Goal: Task Accomplishment & Management: Use online tool/utility

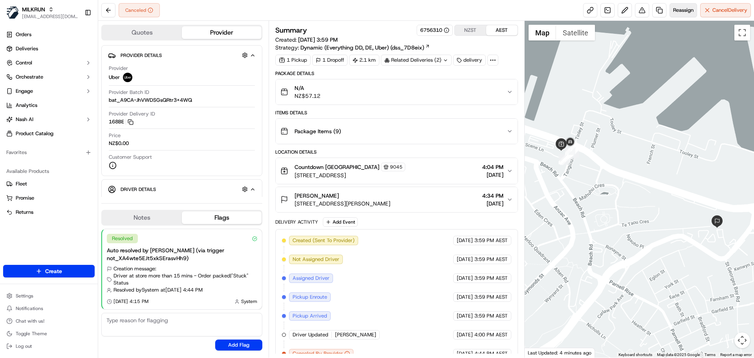
click at [685, 12] on span "Reassign" at bounding box center [683, 10] width 20 height 7
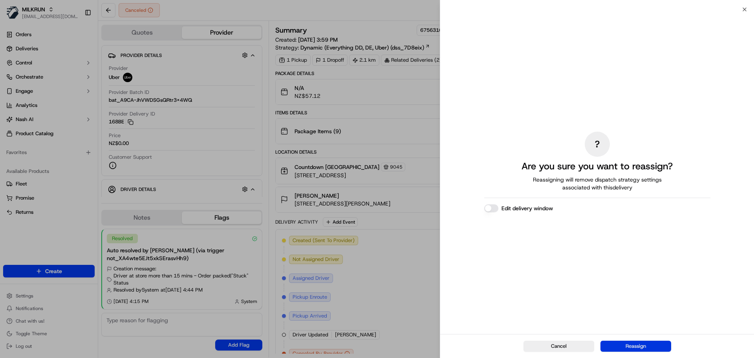
click at [634, 344] on button "Reassign" at bounding box center [636, 346] width 71 height 11
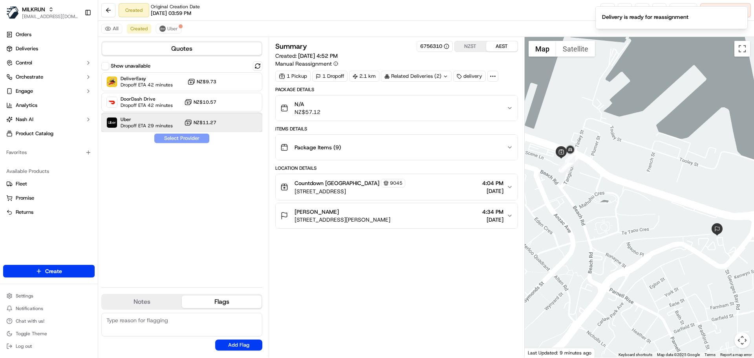
click at [215, 129] on div "Uber Dropoff ETA 29 minutes NZ$11.27" at bounding box center [181, 122] width 161 height 19
click at [180, 137] on button "Assign Provider" at bounding box center [182, 138] width 56 height 9
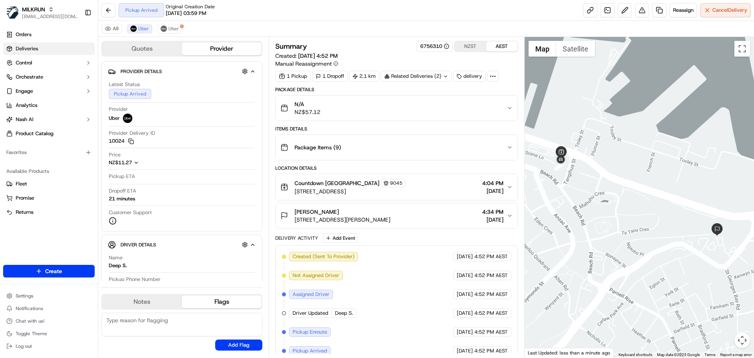
click at [44, 50] on link "Deliveries" at bounding box center [49, 48] width 92 height 13
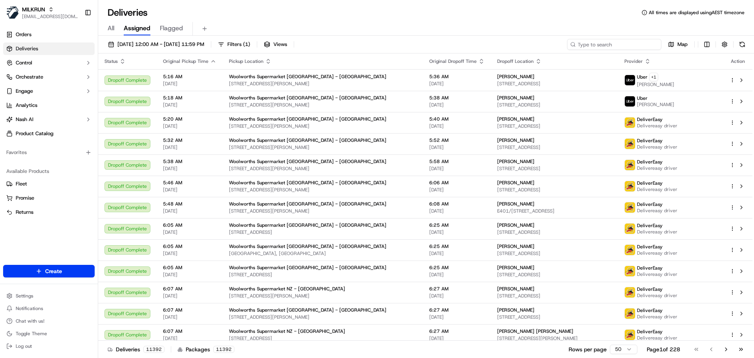
click at [620, 46] on input at bounding box center [614, 44] width 94 height 11
paste input "[PERSON_NAME]"
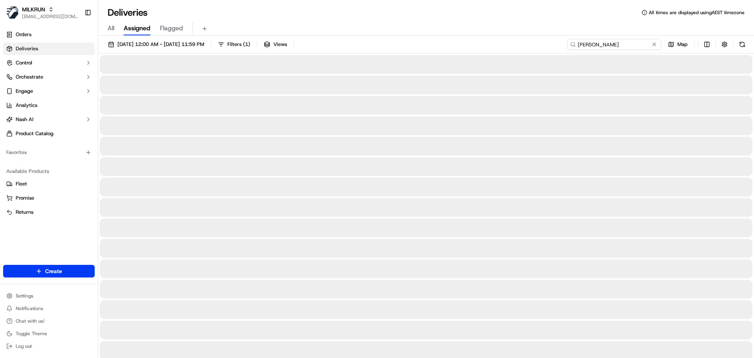
type input "[PERSON_NAME]"
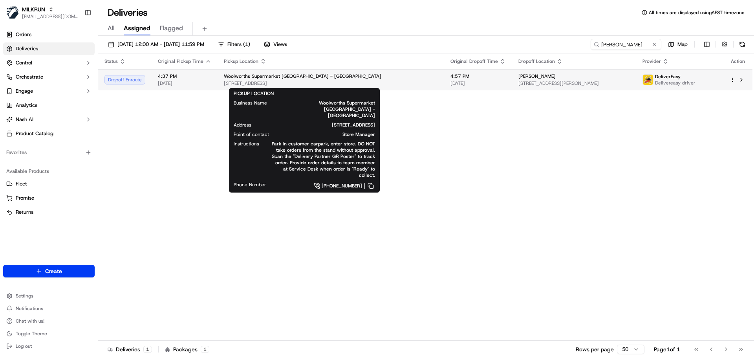
click at [285, 77] on span "Woolworths Supermarket NZ - New Plymouth Central" at bounding box center [303, 76] width 158 height 6
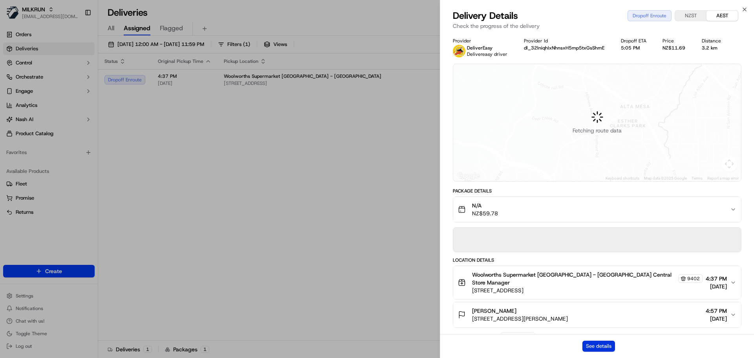
click at [597, 344] on button "See details" at bounding box center [599, 346] width 33 height 11
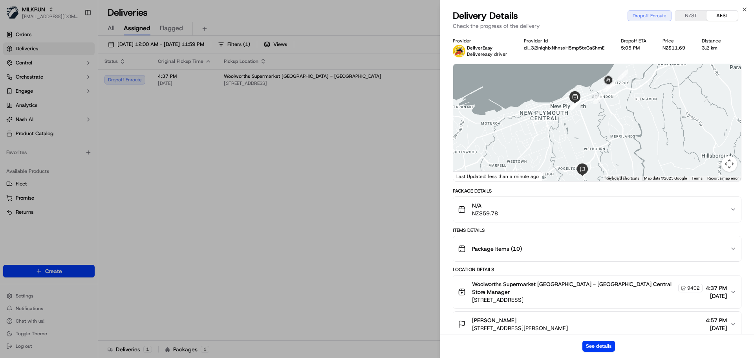
drag, startPoint x: 621, startPoint y: 100, endPoint x: 594, endPoint y: 125, distance: 36.1
click at [594, 125] on div at bounding box center [597, 122] width 288 height 117
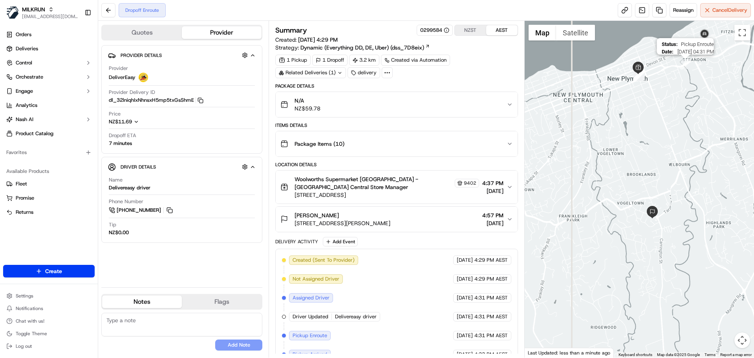
drag, startPoint x: 686, startPoint y: 62, endPoint x: 630, endPoint y: 121, distance: 80.6
click at [680, 69] on img "1" at bounding box center [685, 64] width 10 height 10
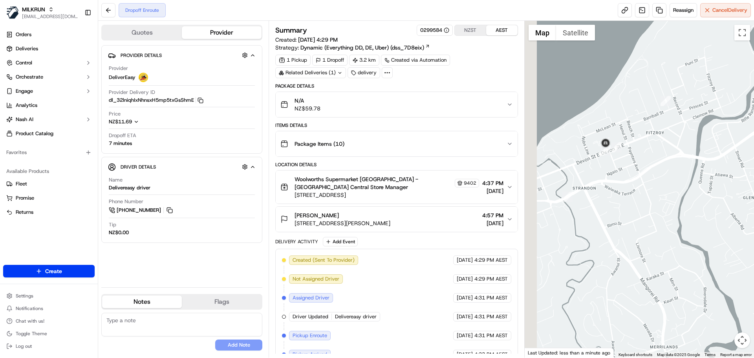
drag, startPoint x: 579, startPoint y: 218, endPoint x: 655, endPoint y: 167, distance: 90.9
click at [655, 167] on div at bounding box center [640, 189] width 230 height 337
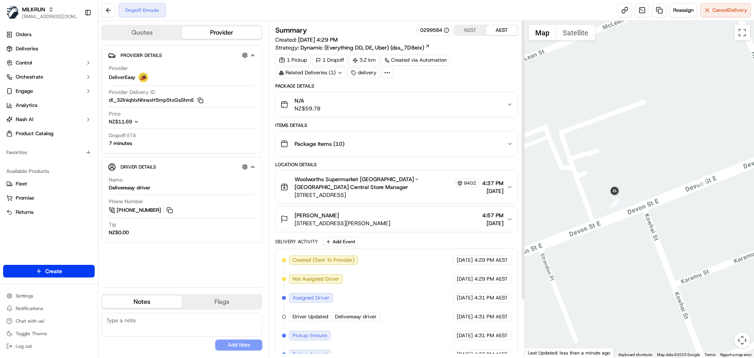
scroll to position [69, 0]
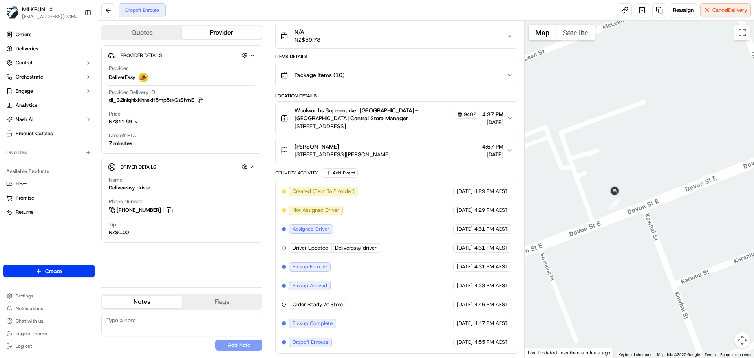
click at [407, 42] on div "N/A NZ$59.78" at bounding box center [393, 36] width 226 height 16
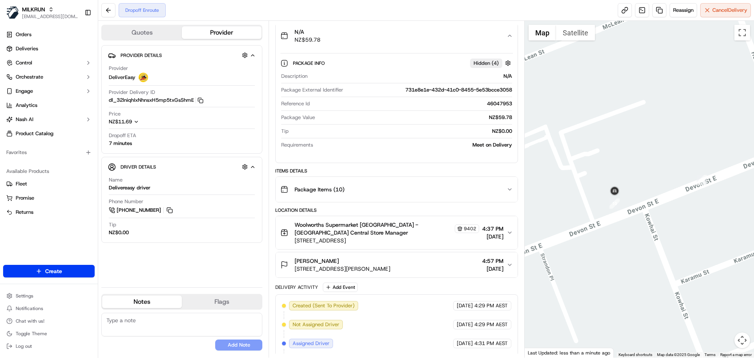
click at [401, 42] on div "N/A NZ$59.78" at bounding box center [393, 36] width 226 height 16
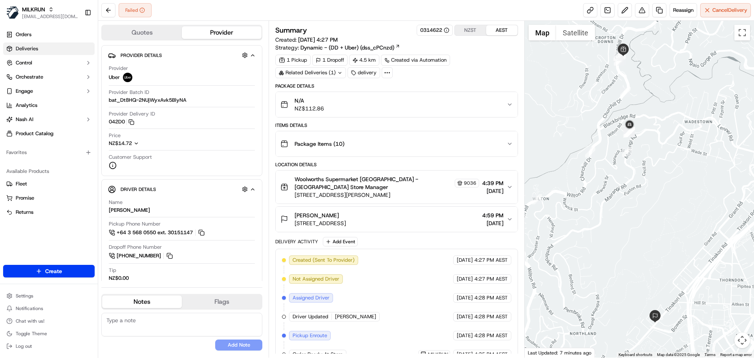
click at [63, 50] on link "Deliveries" at bounding box center [49, 48] width 92 height 13
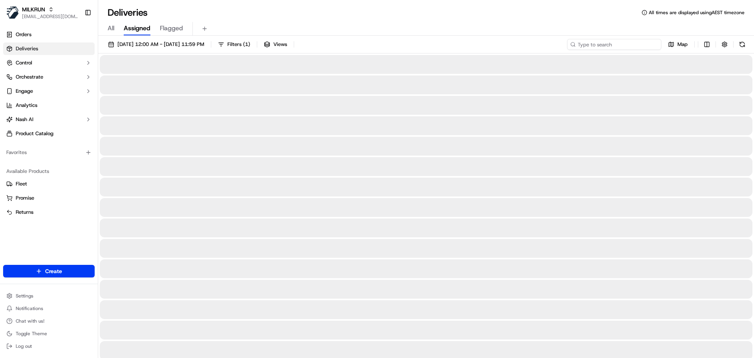
click at [615, 41] on input at bounding box center [614, 44] width 94 height 11
paste input "Katherine Dominic"
type input "Katherine Dominic"
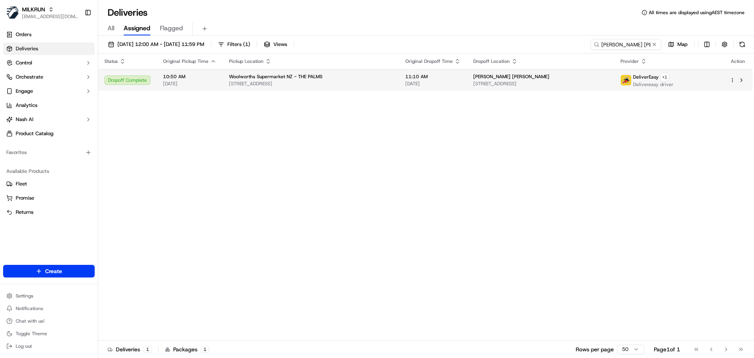
click at [371, 77] on div "Woolworths Supermarket NZ - THE PALMS" at bounding box center [311, 76] width 164 height 6
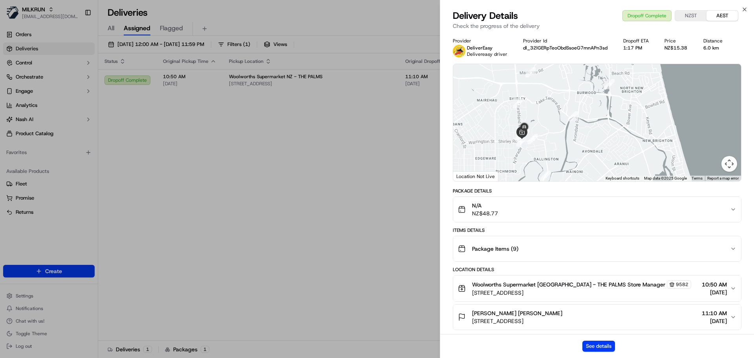
drag, startPoint x: 629, startPoint y: 79, endPoint x: 620, endPoint y: 101, distance: 22.8
click at [620, 101] on div at bounding box center [597, 122] width 288 height 117
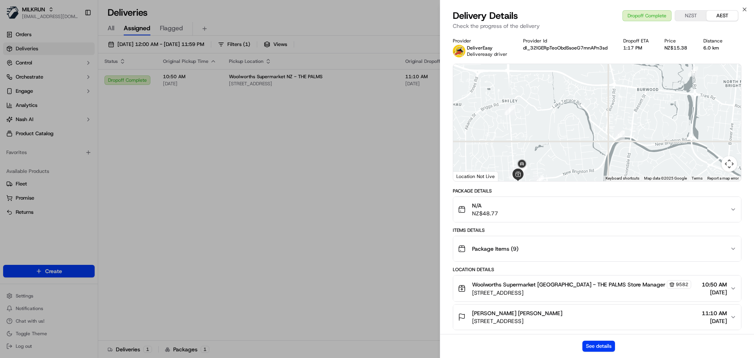
drag, startPoint x: 522, startPoint y: 150, endPoint x: 524, endPoint y: 118, distance: 31.5
click at [524, 118] on div at bounding box center [597, 122] width 288 height 117
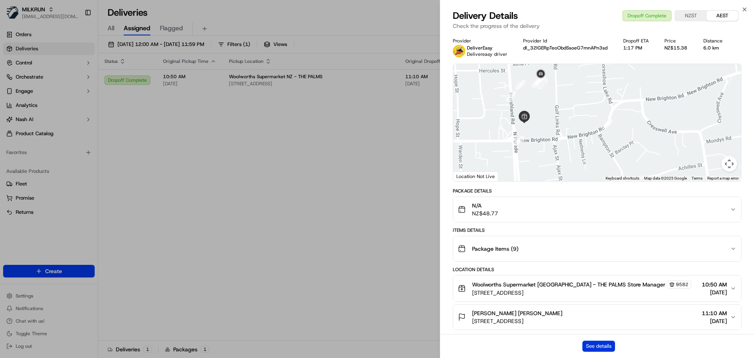
click at [602, 345] on button "See details" at bounding box center [599, 346] width 33 height 11
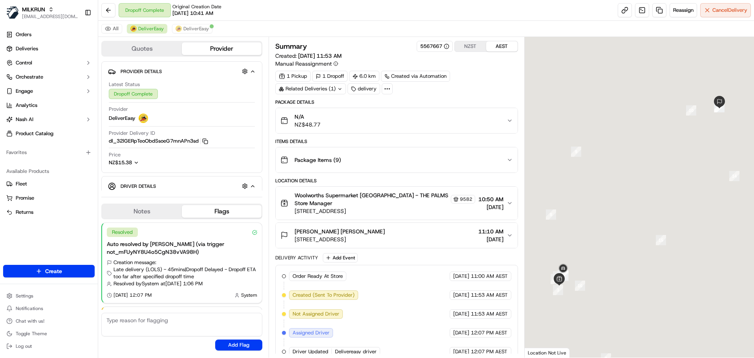
scroll to position [49, 0]
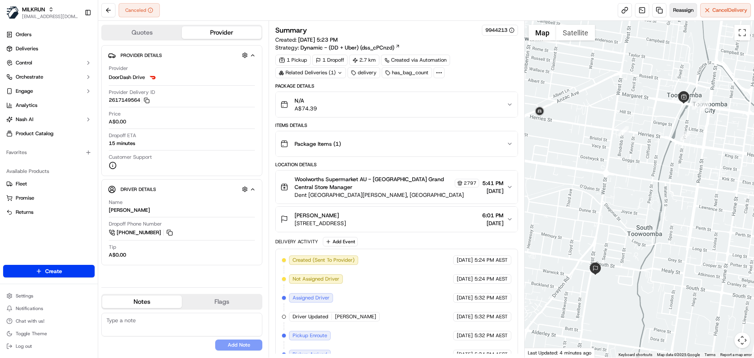
click at [680, 15] on button "Reassign" at bounding box center [683, 10] width 27 height 14
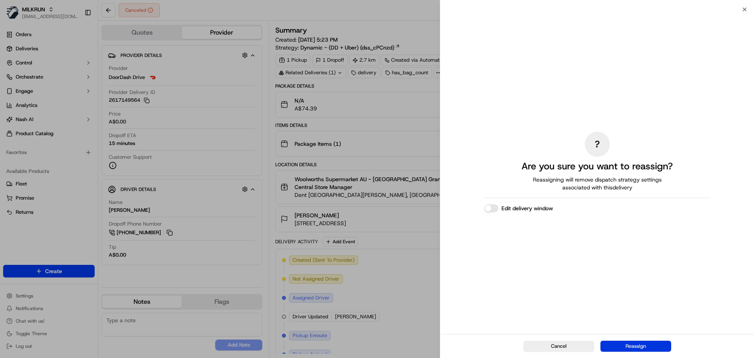
click at [634, 350] on button "Reassign" at bounding box center [636, 346] width 71 height 11
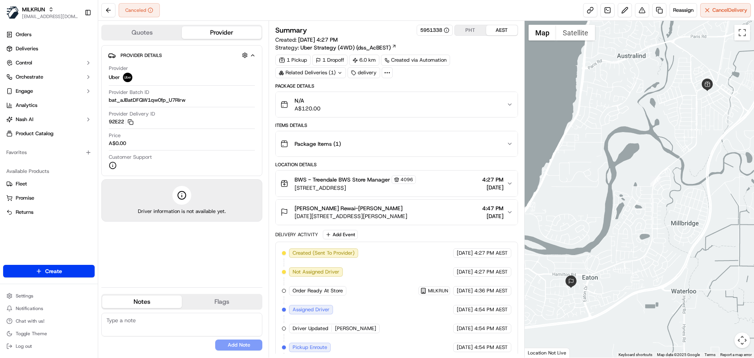
scroll to position [43, 0]
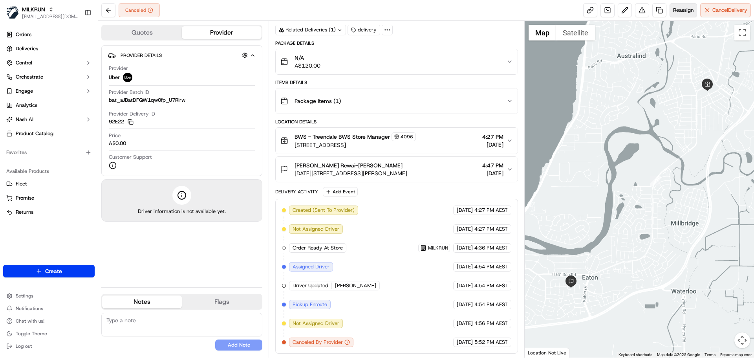
click at [682, 8] on span "Reassign" at bounding box center [683, 10] width 20 height 7
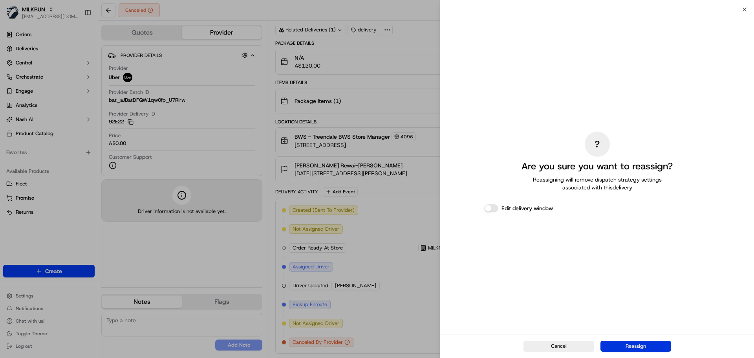
click at [625, 346] on button "Reassign" at bounding box center [636, 346] width 71 height 11
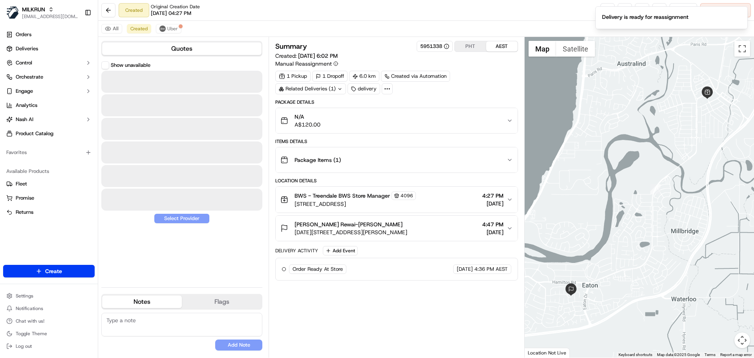
scroll to position [0, 0]
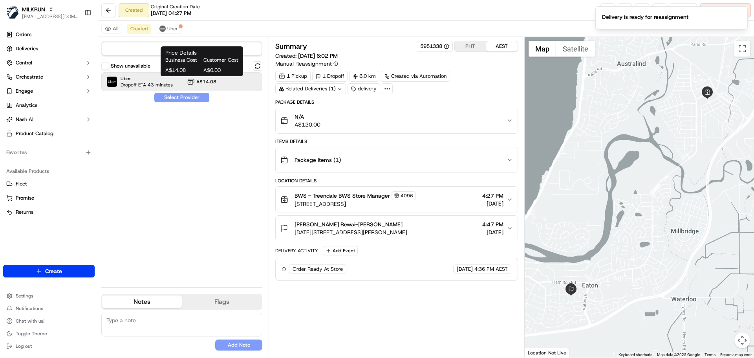
click at [190, 83] on icon at bounding box center [191, 82] width 8 height 8
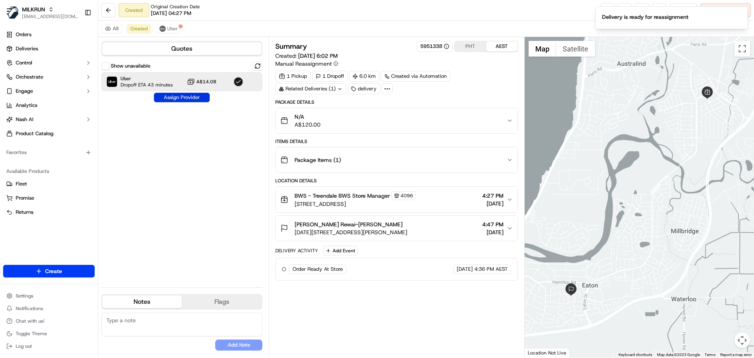
click at [181, 95] on button "Assign Provider" at bounding box center [182, 97] width 56 height 9
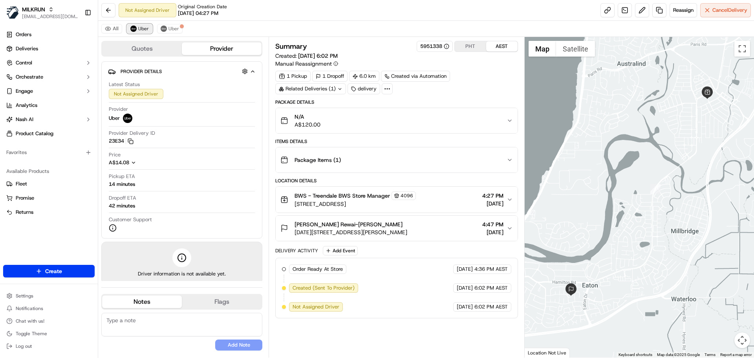
click at [139, 30] on span "Uber" at bounding box center [143, 29] width 11 height 6
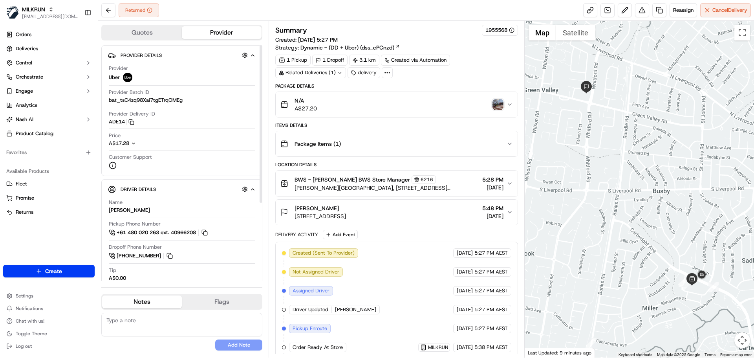
scroll to position [118, 0]
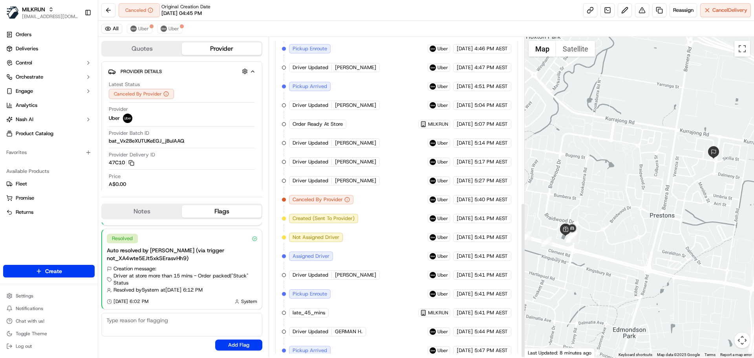
scroll to position [342, 0]
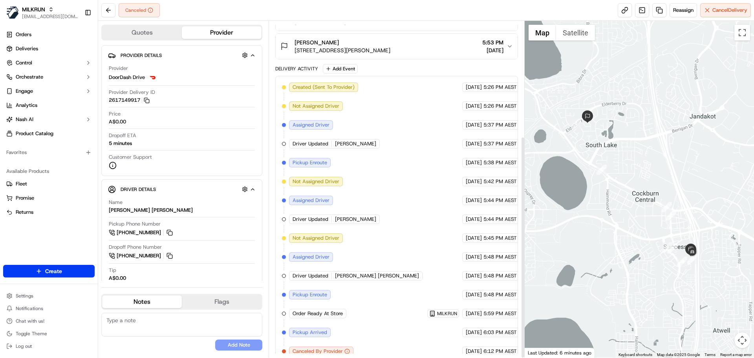
scroll to position [175, 0]
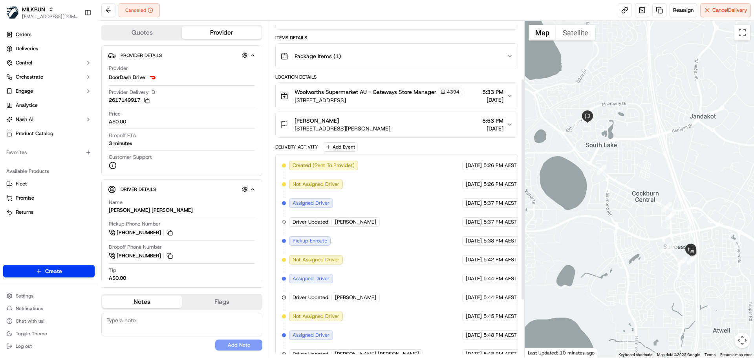
scroll to position [175, 0]
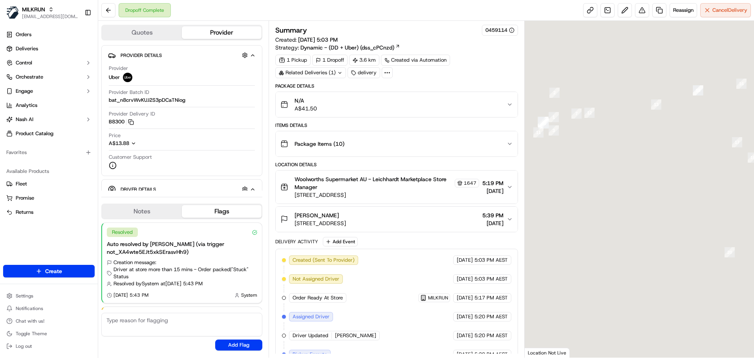
scroll to position [49, 0]
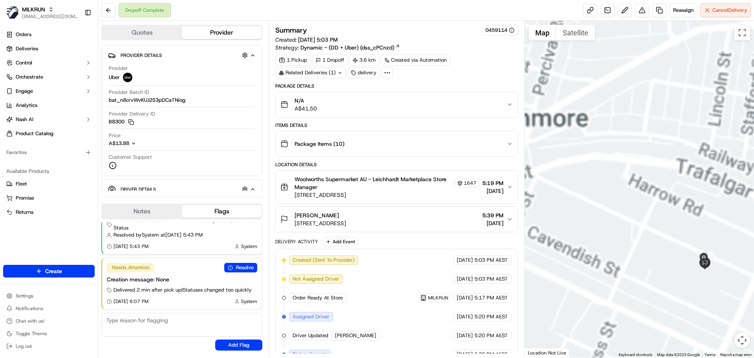
drag, startPoint x: 717, startPoint y: 241, endPoint x: 674, endPoint y: 200, distance: 59.7
click at [674, 200] on div at bounding box center [640, 189] width 230 height 337
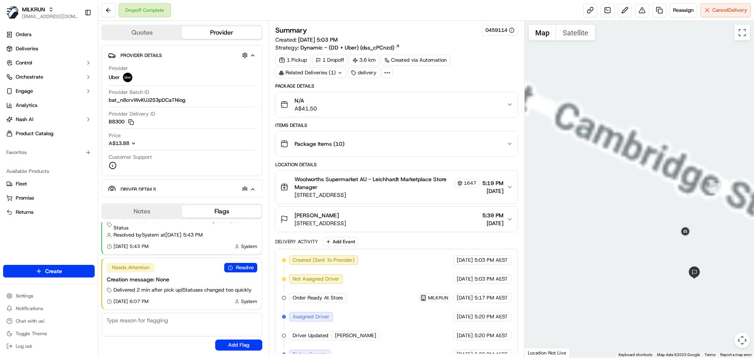
drag, startPoint x: 693, startPoint y: 220, endPoint x: 649, endPoint y: 190, distance: 53.5
click at [649, 190] on div at bounding box center [640, 189] width 230 height 337
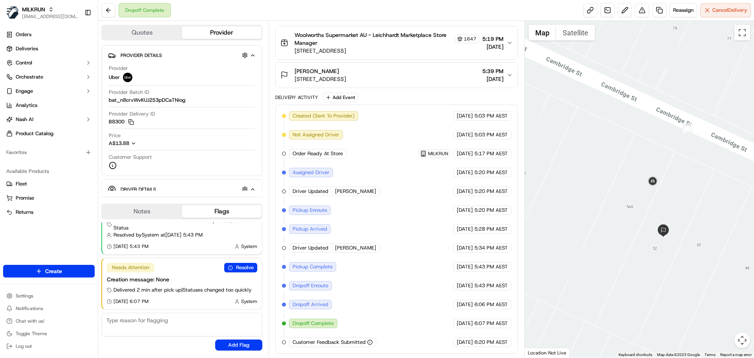
scroll to position [0, 0]
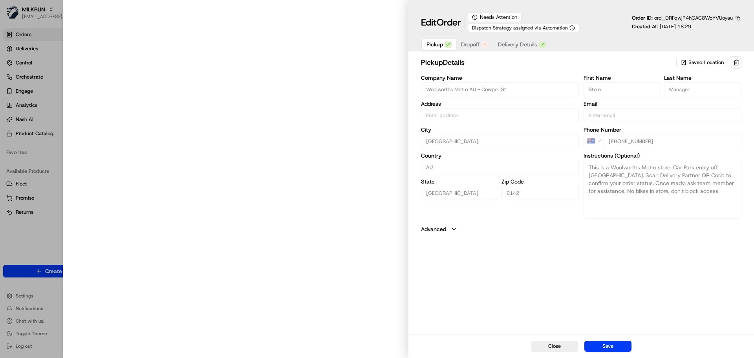
type input "[STREET_ADDRESS]"
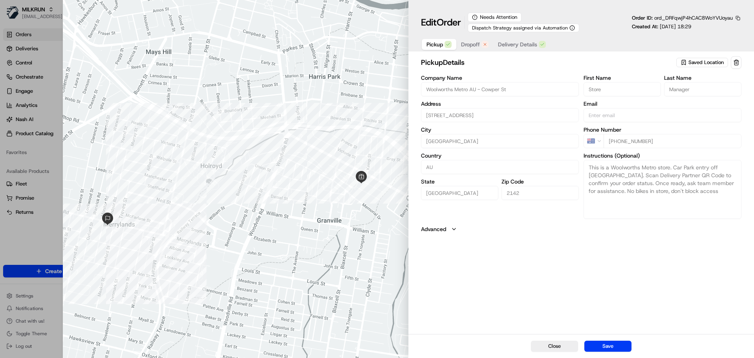
click at [474, 47] on span "Dropoff" at bounding box center [470, 44] width 19 height 8
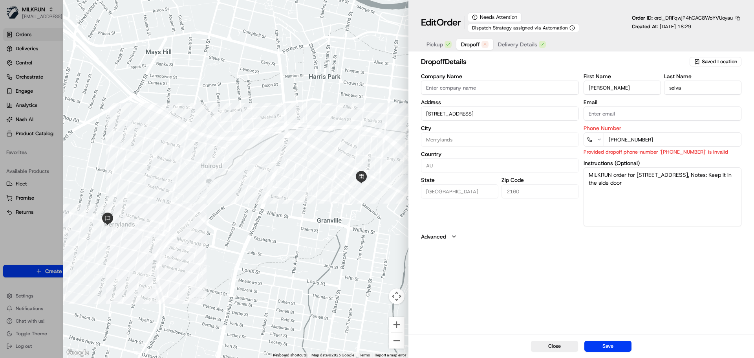
click at [662, 137] on input "+61 479 770 037" at bounding box center [673, 139] width 138 height 14
click at [606, 344] on button "Save" at bounding box center [608, 346] width 47 height 11
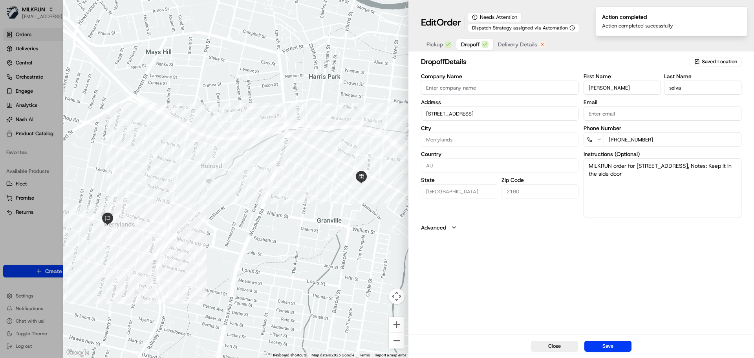
click at [516, 44] on span "Delivery Details" at bounding box center [517, 44] width 39 height 8
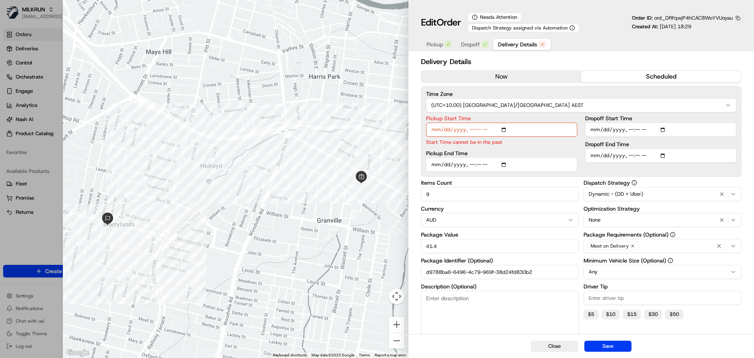
click at [496, 78] on button "now" at bounding box center [501, 77] width 160 height 12
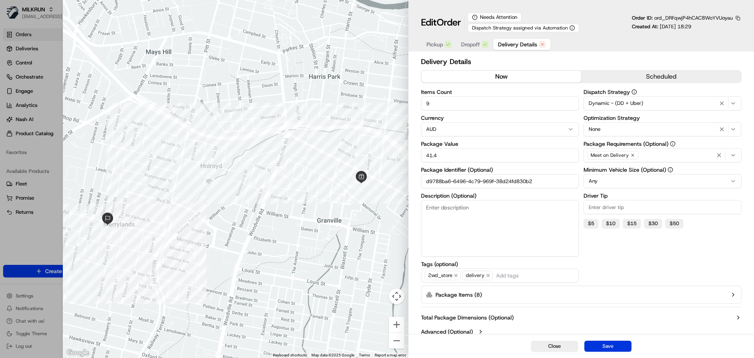
click at [612, 347] on button "Save" at bounding box center [608, 346] width 47 height 11
type input "1"
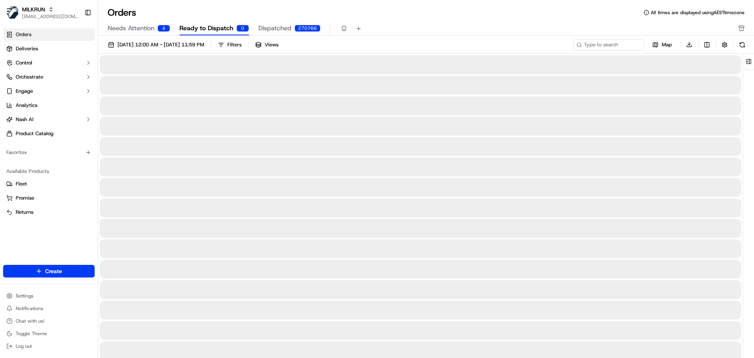
click at [143, 27] on span "Needs Attention" at bounding box center [131, 28] width 47 height 9
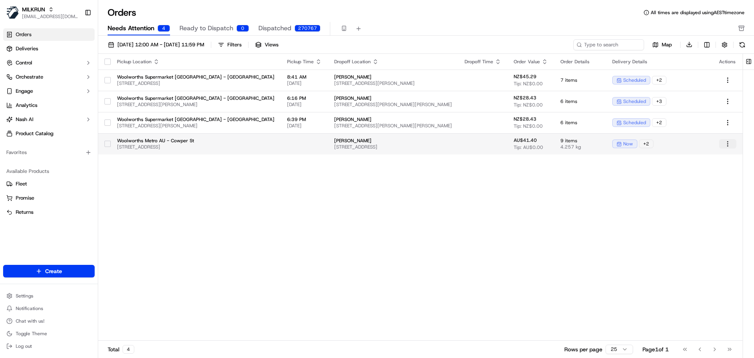
click at [724, 146] on html "MILKRUN borourke@woolworths.com.au Toggle Sidebar Orders Deliveries Control Orc…" at bounding box center [377, 179] width 754 height 358
click at [727, 145] on html "MILKRUN borourke@woolworths.com.au Toggle Sidebar Orders Deliveries Control Orc…" at bounding box center [377, 179] width 754 height 358
click at [236, 143] on html "MILKRUN borourke@woolworths.com.au Toggle Sidebar Orders Deliveries Control Orc…" at bounding box center [377, 179] width 754 height 358
click at [271, 143] on td "Woolworths Metro AU - Cowper St 38 Cowper St, Granville, NSW 2142, AU" at bounding box center [196, 143] width 170 height 21
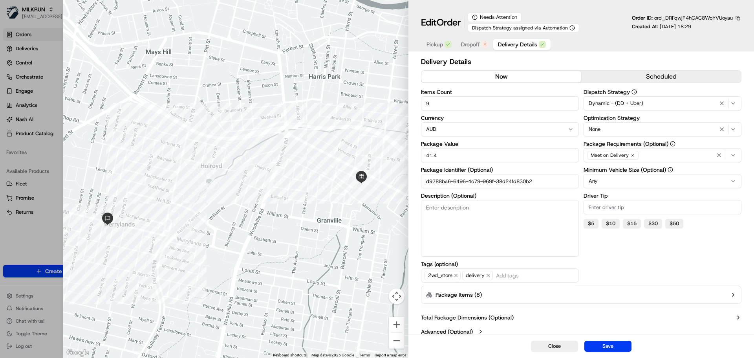
click at [472, 46] on span "Dropoff" at bounding box center [470, 44] width 19 height 8
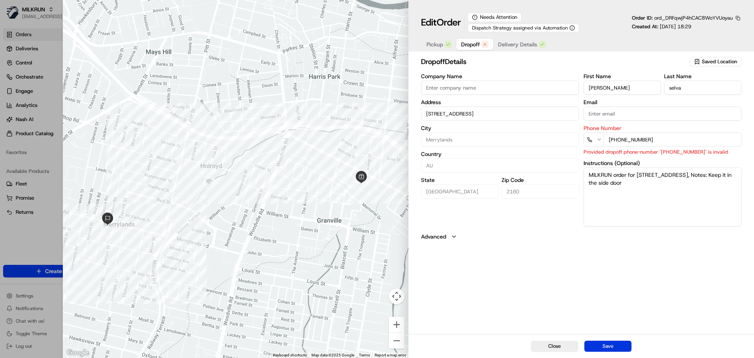
click at [617, 347] on button "Save" at bounding box center [608, 346] width 47 height 11
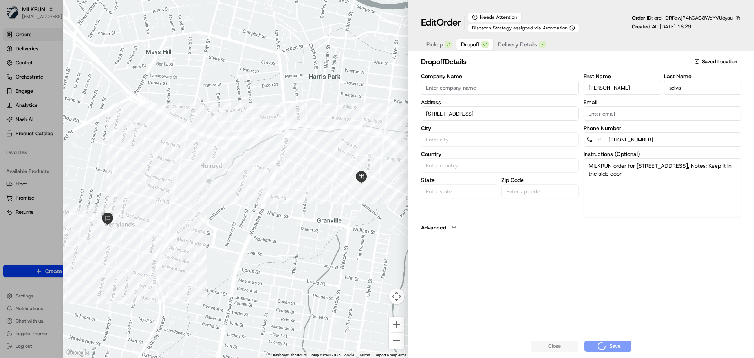
type input "+1"
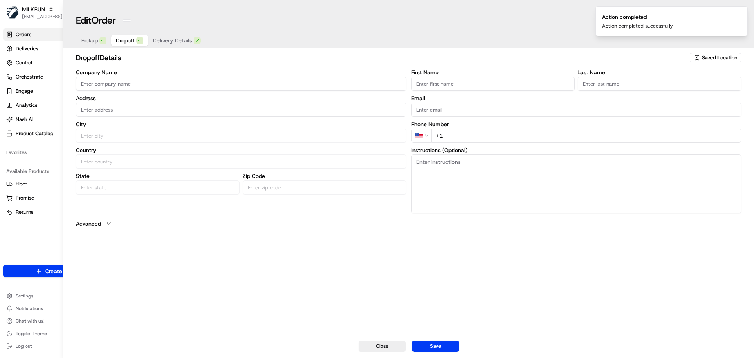
click at [606, 348] on html "MILKRUN borourke@woolworths.com.au Toggle Sidebar Orders Deliveries Control Orc…" at bounding box center [377, 179] width 754 height 358
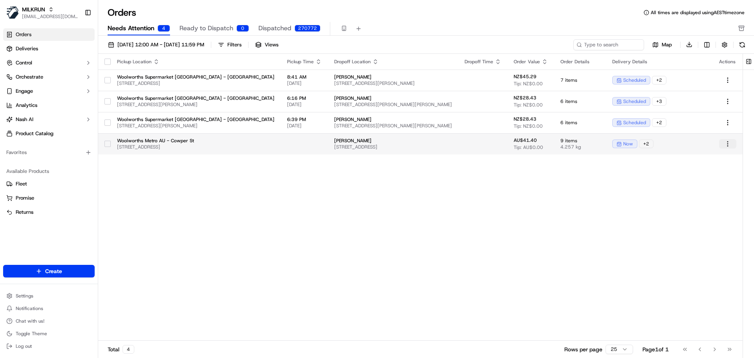
click at [727, 144] on html "MILKRUN borourke@woolworths.com.au Toggle Sidebar Orders Deliveries Control Orc…" at bounding box center [377, 179] width 754 height 358
click at [650, 146] on html "MILKRUN borourke@woolworths.com.au Toggle Sidebar Orders Deliveries Control Orc…" at bounding box center [377, 179] width 754 height 358
click at [625, 143] on span "now" at bounding box center [628, 144] width 10 height 6
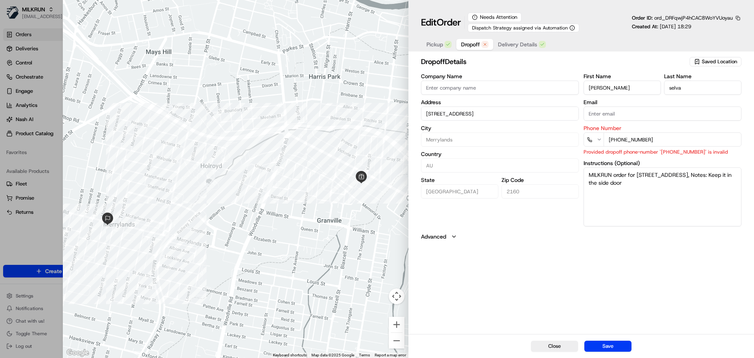
drag, startPoint x: 658, startPoint y: 139, endPoint x: 581, endPoint y: 141, distance: 77.0
click at [581, 141] on div "Company Name Address unit 3/296 Merrylands Road, Merrylands, NSW 2160, AU City …" at bounding box center [581, 149] width 321 height 153
click at [610, 140] on input "+61 479 770 037" at bounding box center [673, 139] width 138 height 14
click at [620, 138] on input "+61 479 770 037" at bounding box center [673, 139] width 138 height 14
drag, startPoint x: 619, startPoint y: 138, endPoint x: 580, endPoint y: 134, distance: 39.5
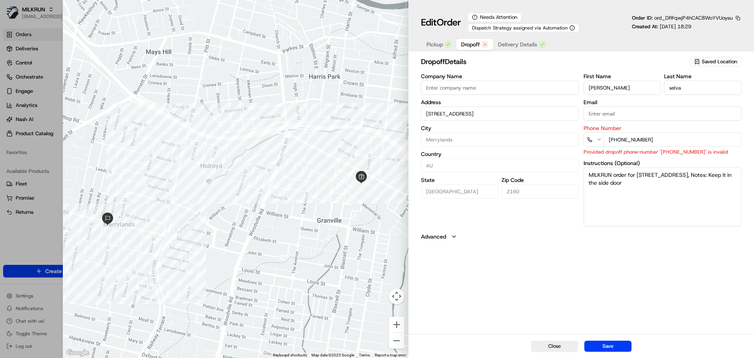
click at [580, 134] on div "Company Name Address unit 3/296 Merrylands Road, Merrylands, NSW 2160, AU City …" at bounding box center [581, 149] width 321 height 153
click at [613, 140] on input "+0479770037" at bounding box center [673, 139] width 138 height 14
click at [622, 140] on input "+61 0479 770 037" at bounding box center [673, 139] width 138 height 14
type input "+61 479 770 037"
click at [608, 343] on button "Save" at bounding box center [608, 346] width 47 height 11
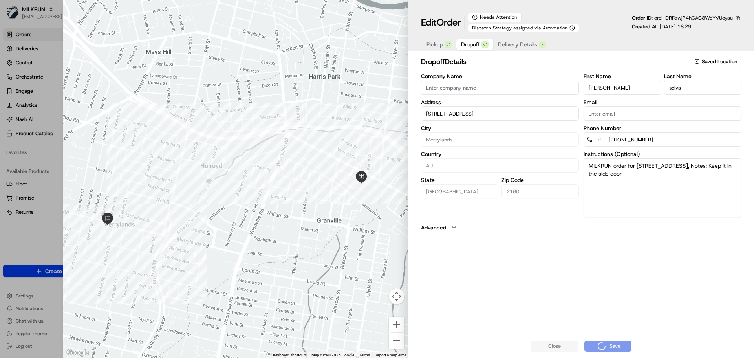
type input "+1"
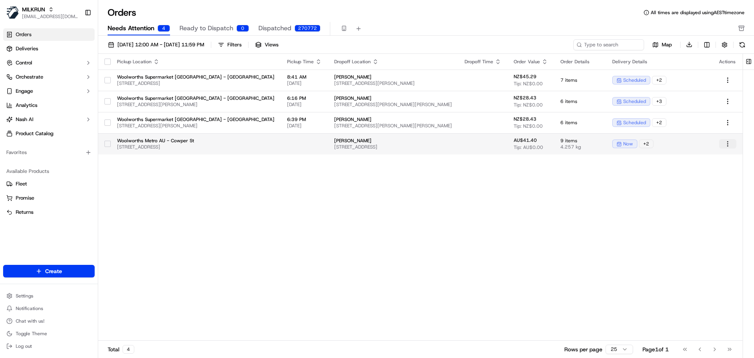
click at [726, 145] on html "MILKRUN borourke@woolworths.com.au Toggle Sidebar Orders Deliveries Control Orc…" at bounding box center [377, 179] width 754 height 358
click at [727, 125] on html "MILKRUN borourke@woolworths.com.au Toggle Sidebar Orders Deliveries Control Orc…" at bounding box center [377, 179] width 754 height 358
click at [503, 150] on td at bounding box center [482, 143] width 49 height 21
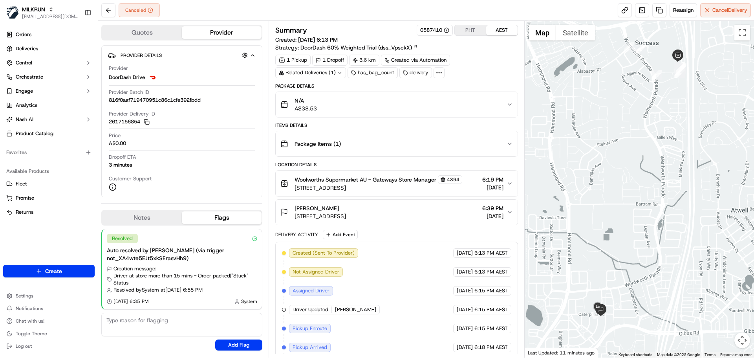
scroll to position [43, 0]
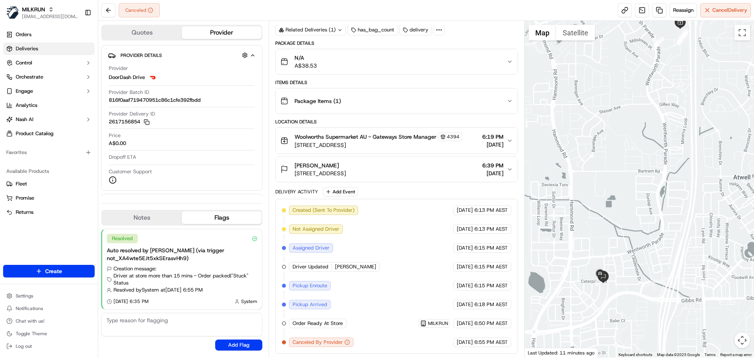
click at [37, 50] on span "Deliveries" at bounding box center [27, 48] width 22 height 7
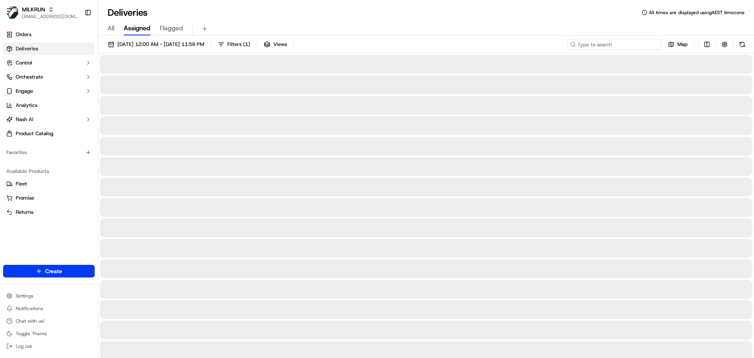
click at [616, 44] on input at bounding box center [614, 44] width 94 height 11
type input "janelle corry"
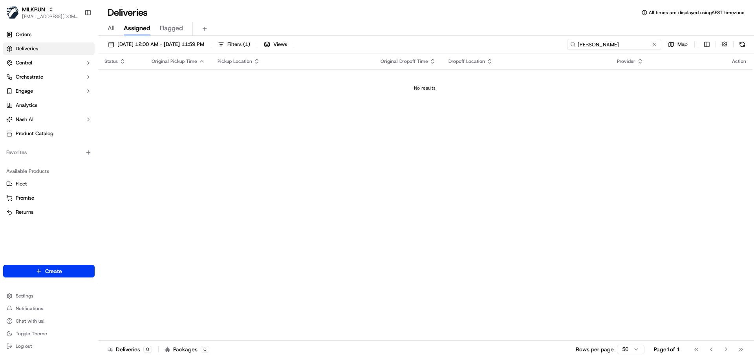
click at [619, 44] on input "janelle corry" at bounding box center [614, 44] width 94 height 11
click at [26, 33] on span "Orders" at bounding box center [24, 34] width 16 height 7
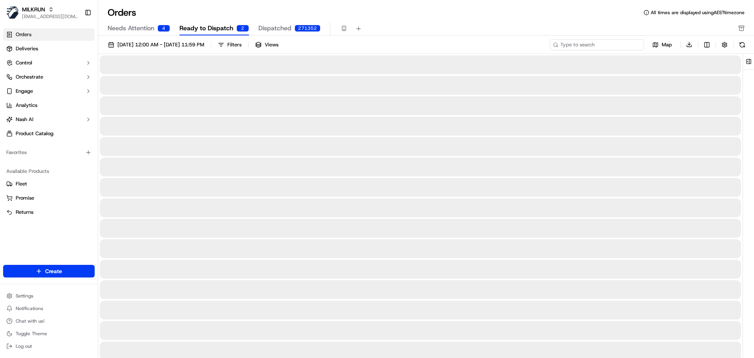
click at [610, 45] on input at bounding box center [597, 44] width 94 height 11
type input "janelle"
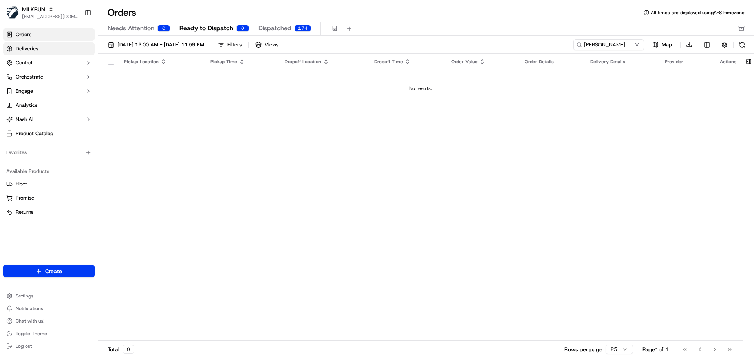
click at [40, 50] on link "Deliveries" at bounding box center [49, 48] width 92 height 13
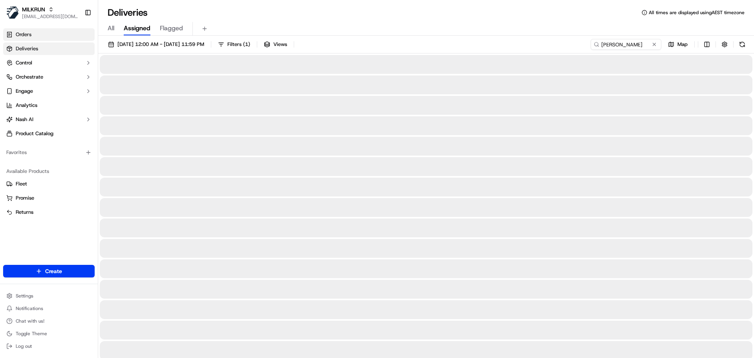
click at [28, 32] on span "Orders" at bounding box center [24, 34] width 16 height 7
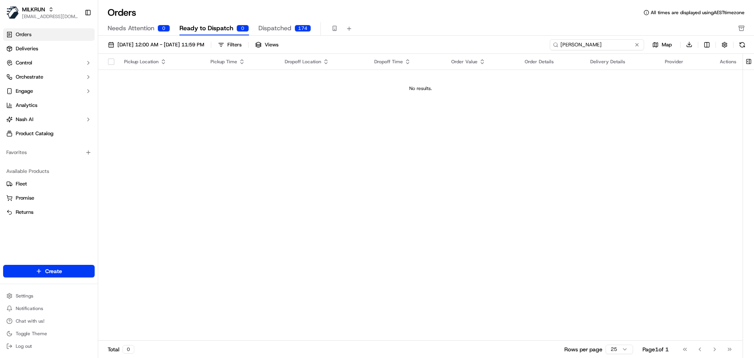
drag, startPoint x: 608, startPoint y: 40, endPoint x: 470, endPoint y: 50, distance: 138.6
click at [470, 50] on div "01/09/2025 12:00 AM - 30/09/2025 11:59 PM Filters Views janelle Map Download" at bounding box center [426, 46] width 656 height 15
type input "jay corry"
click at [65, 52] on link "Deliveries" at bounding box center [49, 48] width 92 height 13
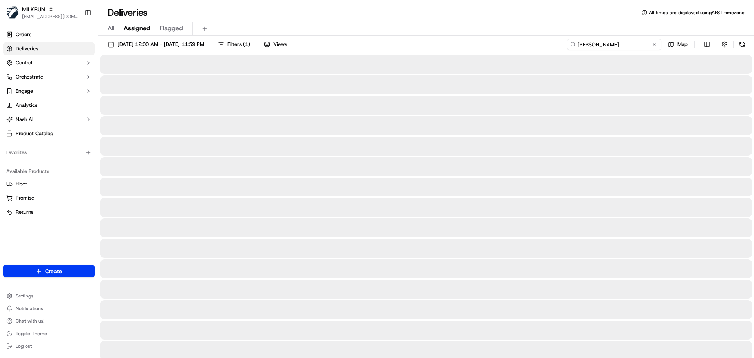
drag, startPoint x: 553, startPoint y: 50, endPoint x: 471, endPoint y: 43, distance: 82.0
click at [471, 43] on div "16/09/2025 12:00 AM - 16/09/2025 11:59 PM Filters ( 1 ) Views janelle corry Map" at bounding box center [426, 46] width 656 height 15
type input "jay corry"
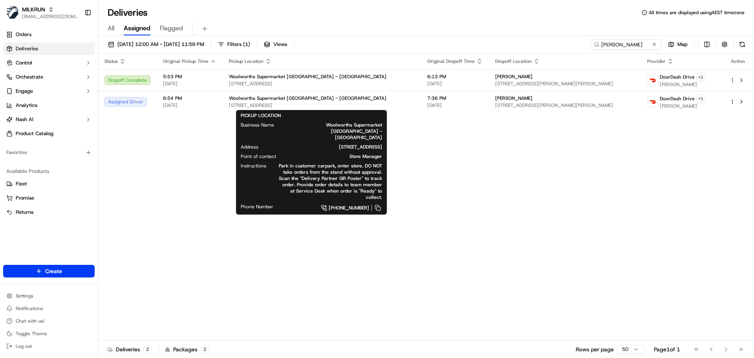
click at [336, 114] on div "PICKUP LOCATION Business Name Woolworths Supermarket NZ - Rangitikei Street Add…" at bounding box center [311, 162] width 141 height 100
click at [352, 105] on span "247 Rangitikei St, Palmerston North, Manawatū-Whanganui 4410, NZ" at bounding box center [322, 105] width 186 height 6
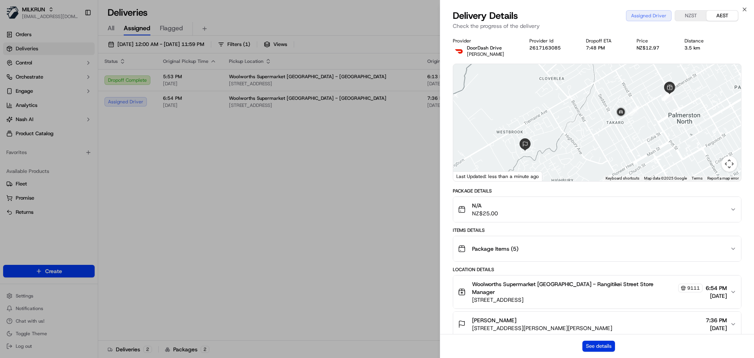
click at [597, 344] on button "See details" at bounding box center [599, 346] width 33 height 11
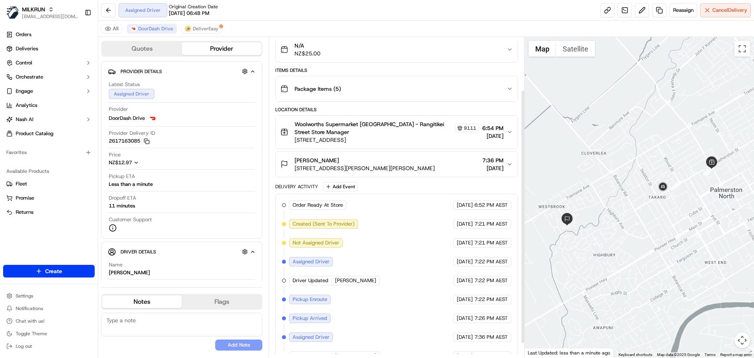
scroll to position [76, 0]
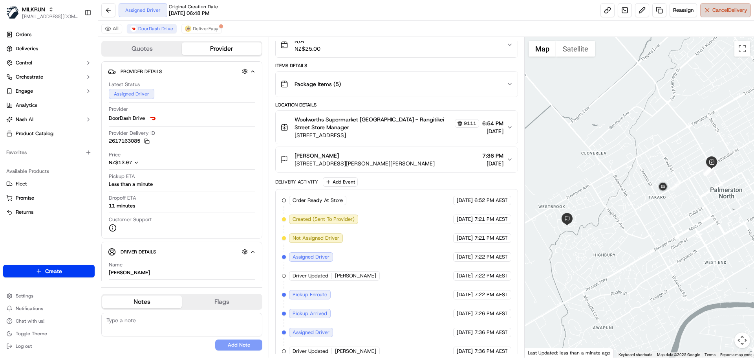
click at [717, 10] on span "Cancel Delivery" at bounding box center [730, 10] width 35 height 7
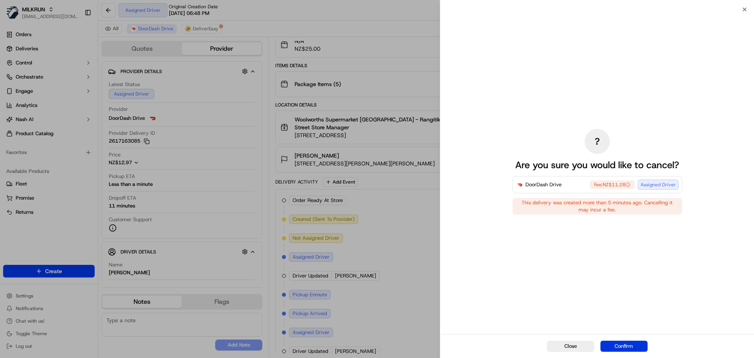
click at [629, 347] on button "Confirm" at bounding box center [624, 346] width 47 height 11
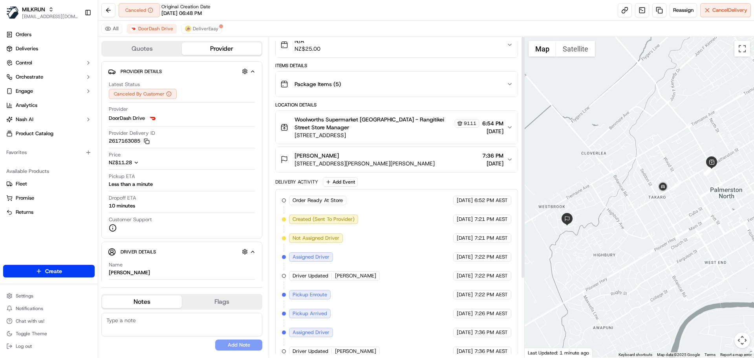
scroll to position [0, 0]
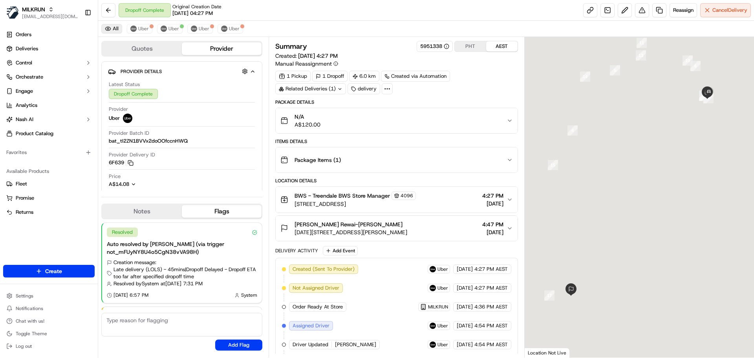
scroll to position [49, 0]
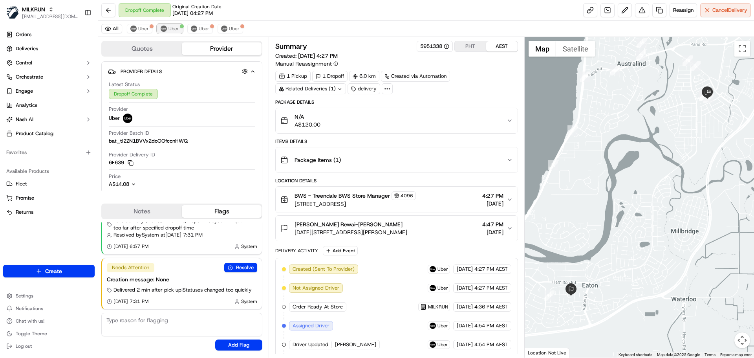
click at [172, 28] on span "Uber" at bounding box center [174, 29] width 11 height 6
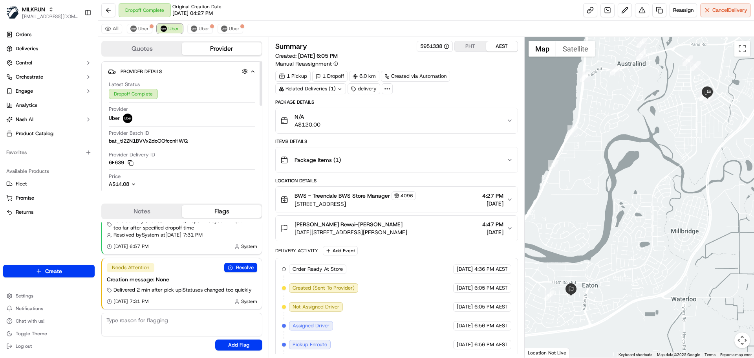
scroll to position [153, 0]
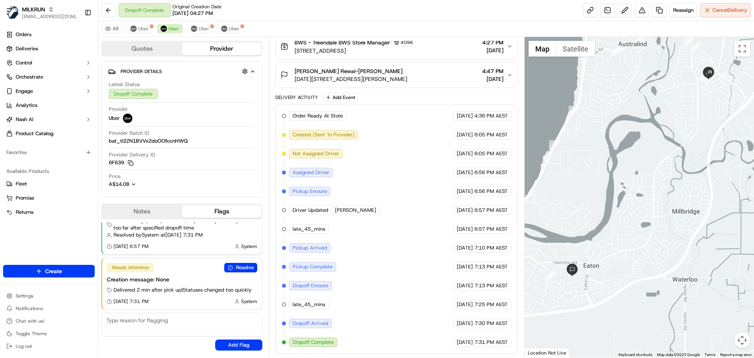
drag, startPoint x: 577, startPoint y: 271, endPoint x: 583, endPoint y: 240, distance: 31.2
click at [583, 240] on div at bounding box center [640, 197] width 230 height 321
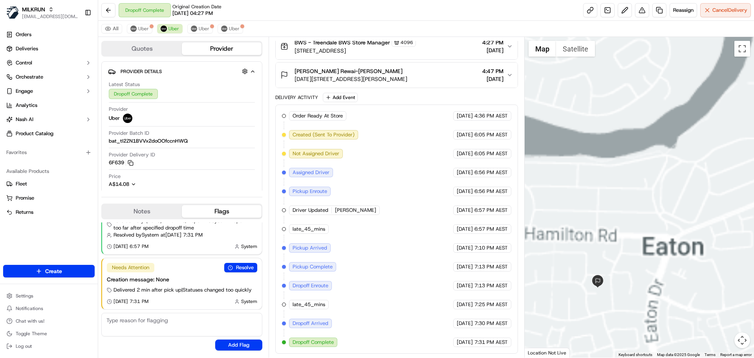
drag, startPoint x: 592, startPoint y: 222, endPoint x: 607, endPoint y: 184, distance: 40.9
click at [607, 184] on div at bounding box center [640, 197] width 230 height 321
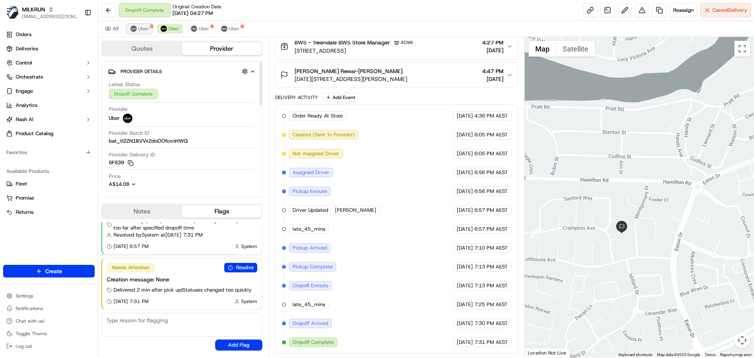
click at [138, 30] on span "Uber" at bounding box center [143, 29] width 11 height 6
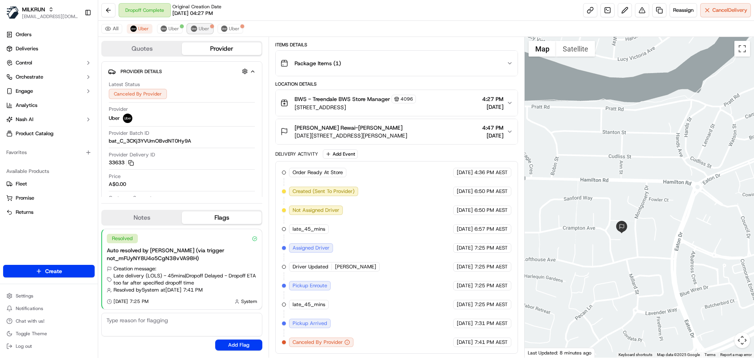
click at [191, 29] on img at bounding box center [194, 29] width 6 height 6
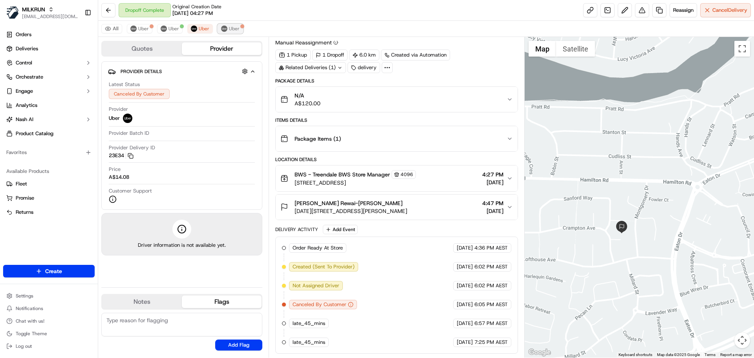
click at [229, 26] on span "Uber" at bounding box center [234, 29] width 11 height 6
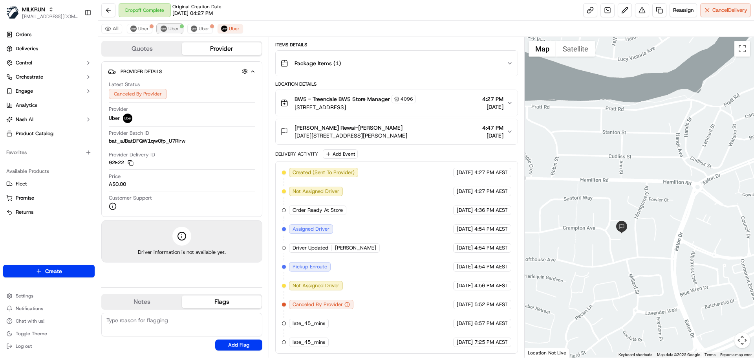
click at [173, 27] on span "Uber" at bounding box center [174, 29] width 11 height 6
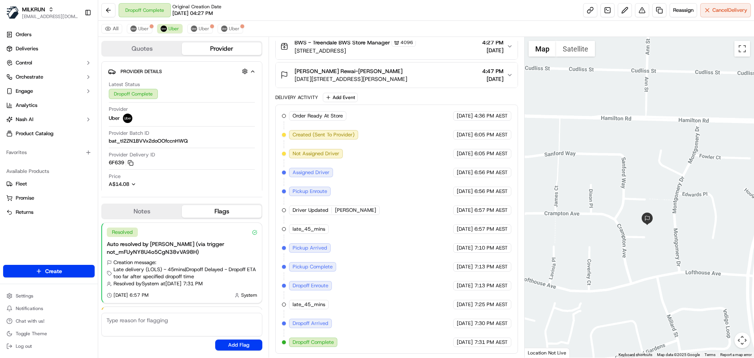
drag, startPoint x: 576, startPoint y: 225, endPoint x: 607, endPoint y: 224, distance: 31.4
click at [607, 224] on div at bounding box center [640, 197] width 230 height 321
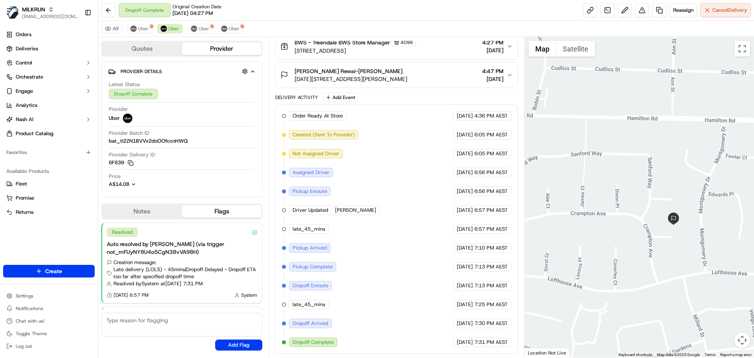
drag, startPoint x: 622, startPoint y: 230, endPoint x: 665, endPoint y: 235, distance: 43.6
click at [665, 235] on div at bounding box center [640, 197] width 230 height 321
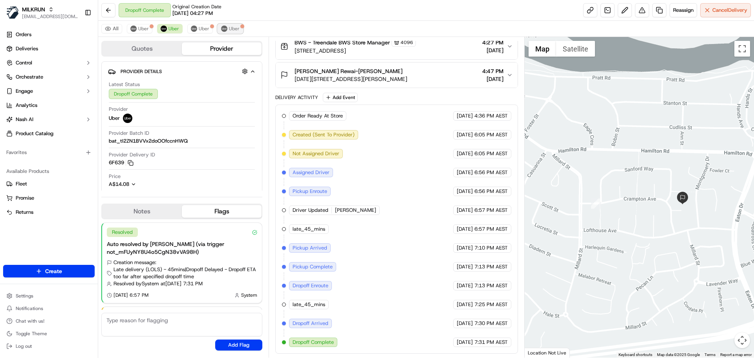
click at [226, 29] on button "Uber" at bounding box center [231, 28] width 26 height 9
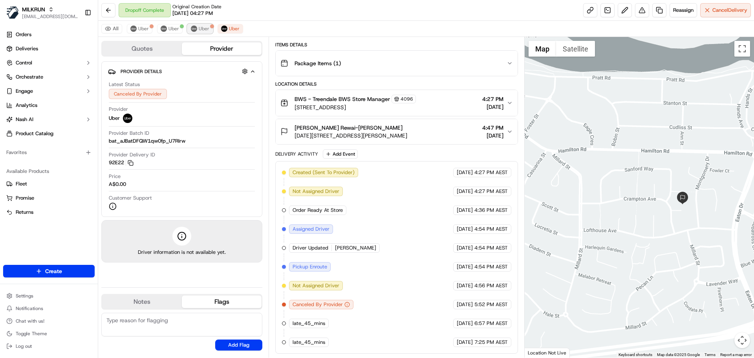
click at [200, 28] on span "Uber" at bounding box center [204, 29] width 11 height 6
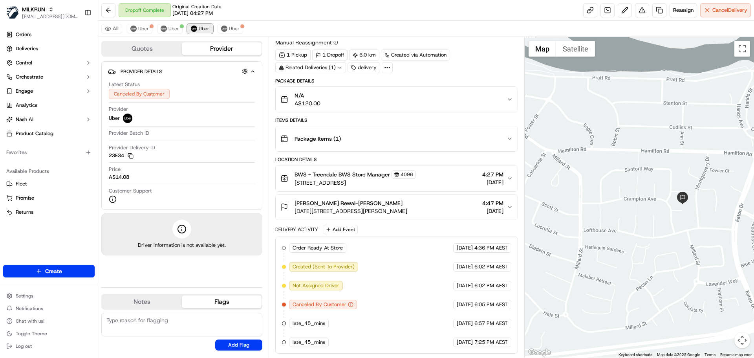
scroll to position [21, 0]
click at [178, 26] on span "Uber" at bounding box center [174, 29] width 11 height 6
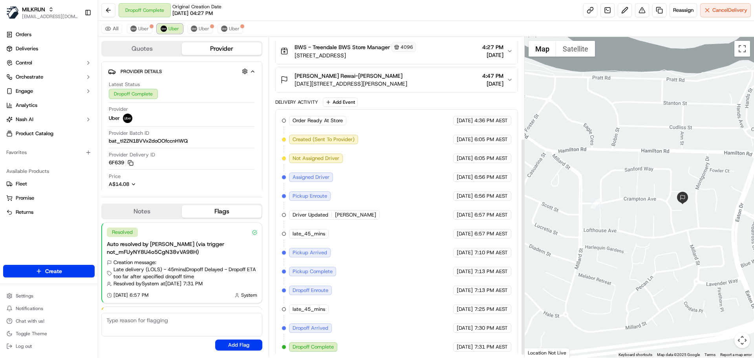
scroll to position [148, 0]
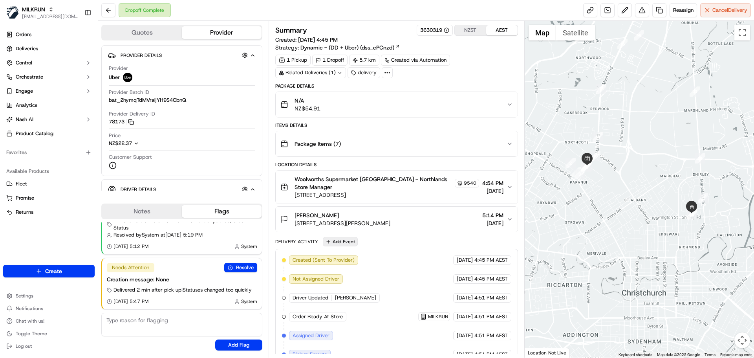
scroll to position [99, 0]
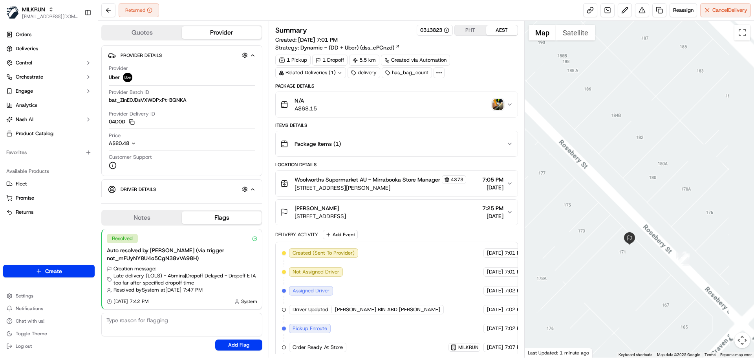
drag, startPoint x: 713, startPoint y: 283, endPoint x: 641, endPoint y: 267, distance: 74.1
click at [641, 267] on div at bounding box center [640, 189] width 230 height 337
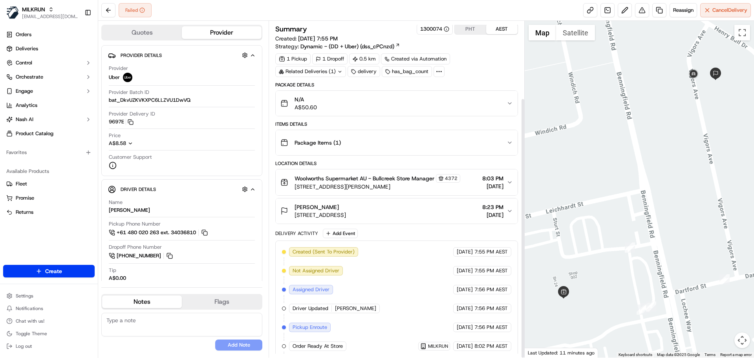
scroll to position [99, 0]
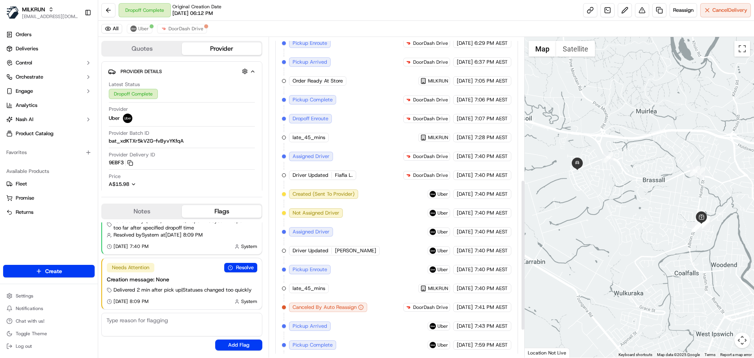
scroll to position [302, 0]
click at [139, 28] on span "Uber" at bounding box center [143, 29] width 11 height 6
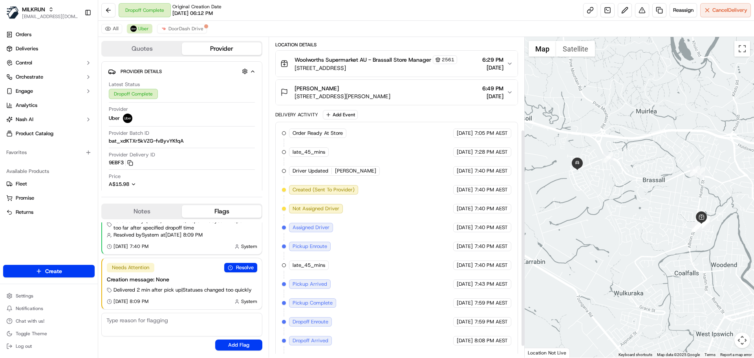
scroll to position [136, 0]
click at [187, 28] on span "DoorDash Drive" at bounding box center [186, 29] width 35 height 6
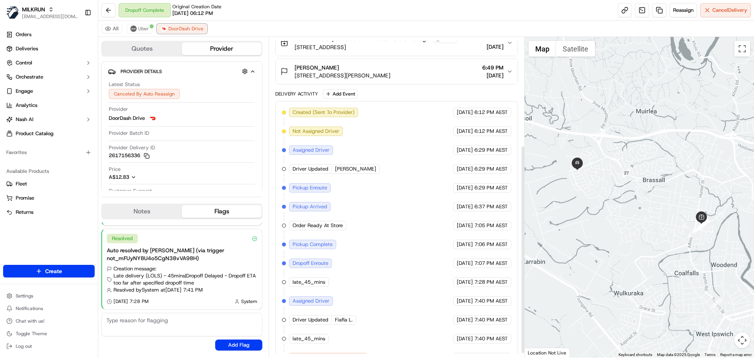
scroll to position [172, 0]
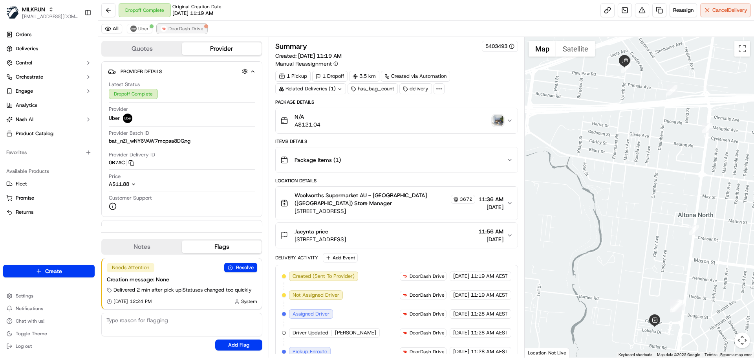
click at [178, 29] on span "DoorDash Drive" at bounding box center [186, 29] width 35 height 6
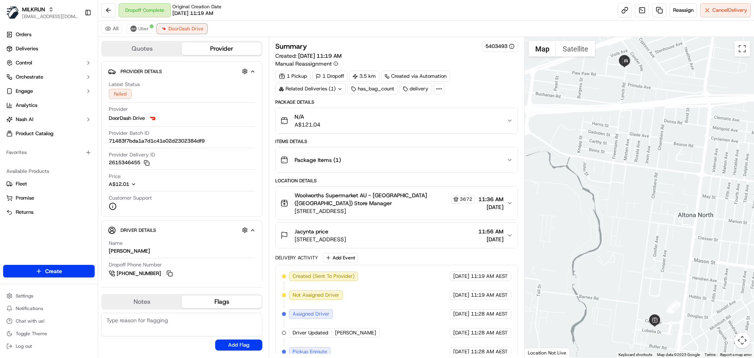
scroll to position [123, 0]
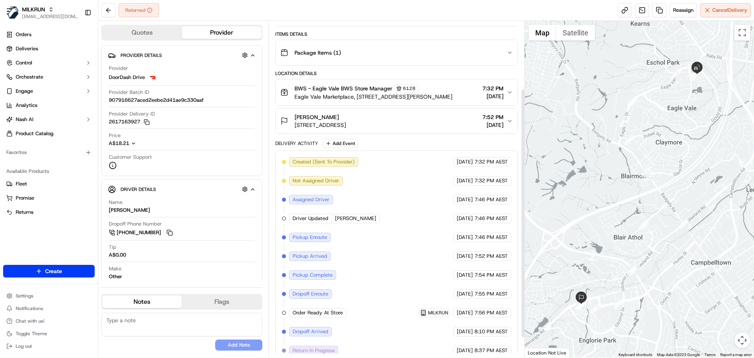
scroll to position [118, 0]
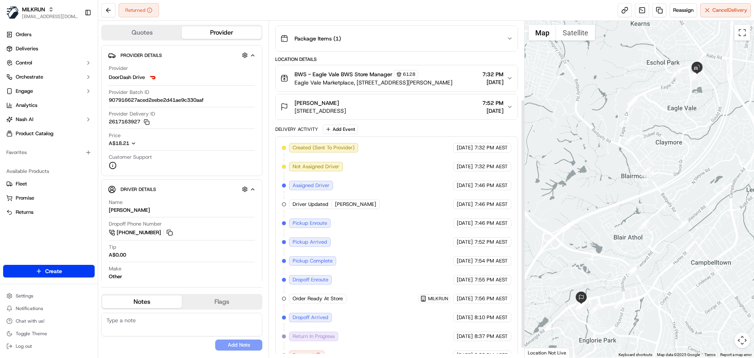
scroll to position [118, 0]
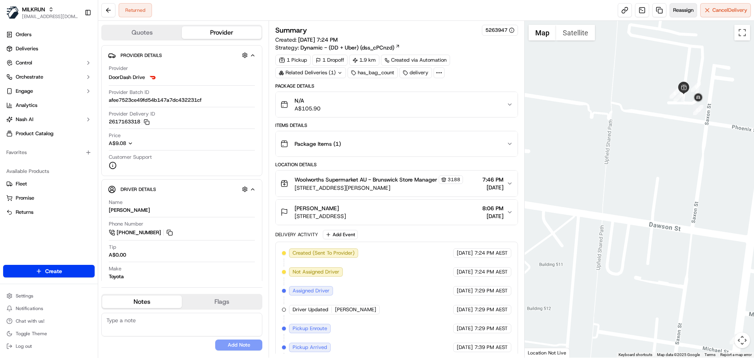
click at [682, 12] on span "Reassign" at bounding box center [683, 10] width 20 height 7
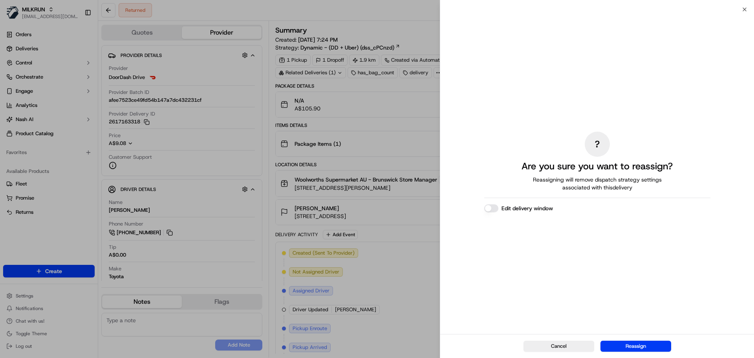
click at [640, 354] on div "Cancel Reassign" at bounding box center [597, 346] width 314 height 24
click at [643, 346] on button "Reassign" at bounding box center [636, 346] width 71 height 11
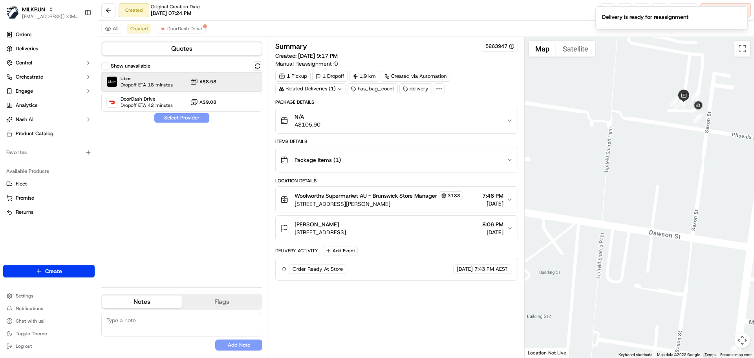
click at [167, 83] on span "Dropoff ETA 18 minutes" at bounding box center [147, 85] width 52 height 6
click at [181, 117] on button "Assign Provider" at bounding box center [182, 117] width 56 height 9
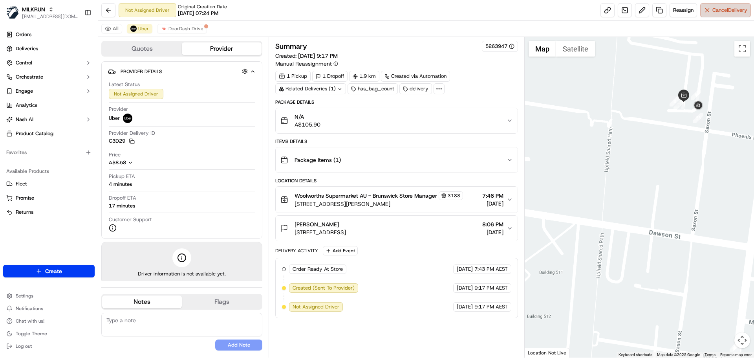
click at [722, 14] on button "Cancel Delivery" at bounding box center [725, 10] width 51 height 14
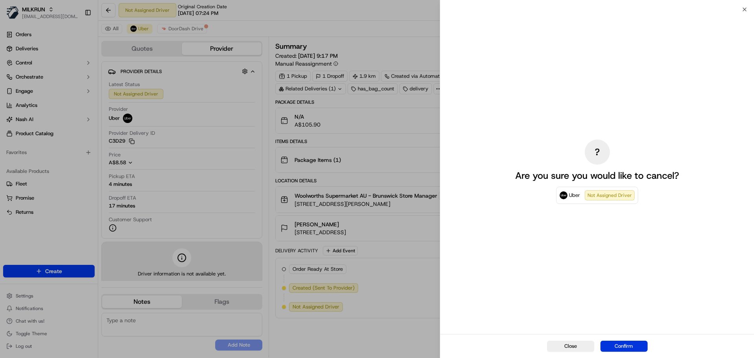
click at [623, 343] on button "Confirm" at bounding box center [624, 346] width 47 height 11
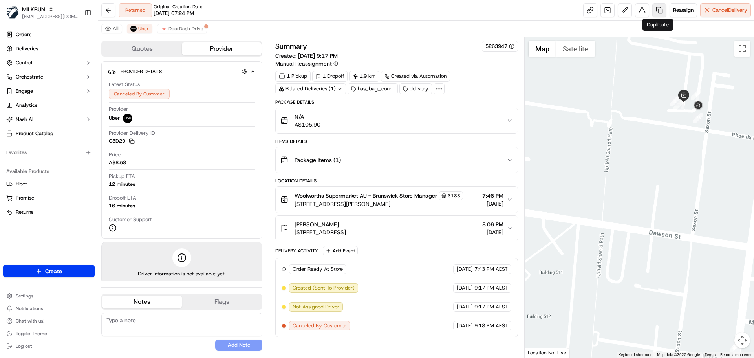
click at [657, 8] on link at bounding box center [659, 10] width 14 height 14
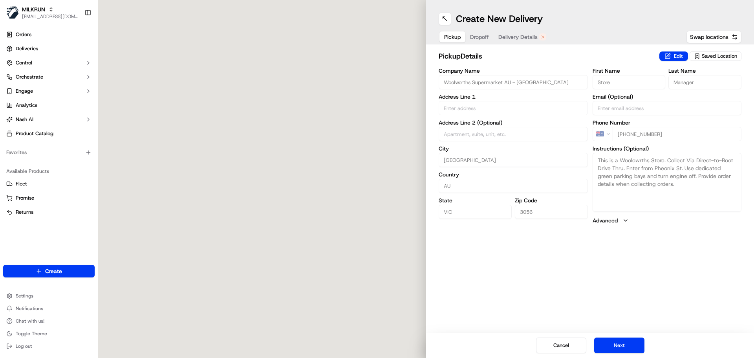
type input "300-304 Albert St"
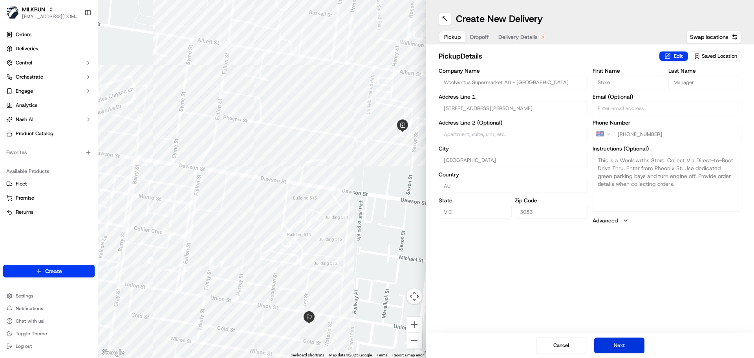
click at [617, 346] on button "Next" at bounding box center [619, 345] width 50 height 16
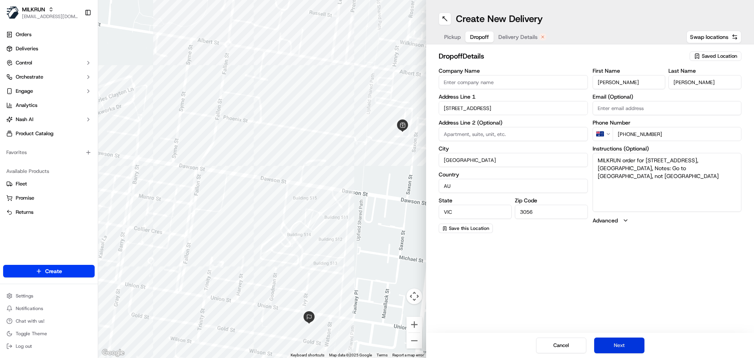
drag, startPoint x: 617, startPoint y: 346, endPoint x: 608, endPoint y: 347, distance: 9.6
click at [608, 347] on button "Next" at bounding box center [619, 345] width 50 height 16
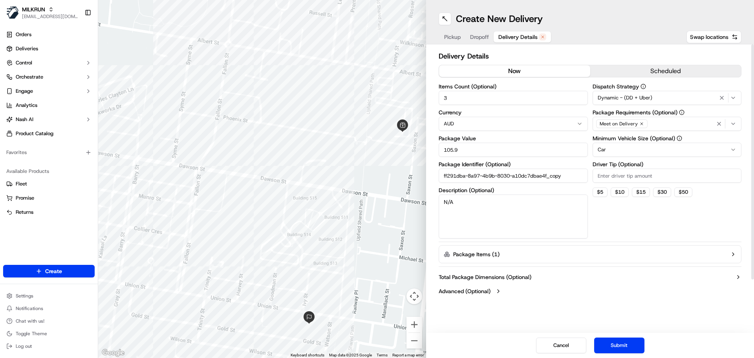
click at [533, 73] on button "now" at bounding box center [514, 71] width 151 height 12
click at [613, 342] on button "Submit" at bounding box center [619, 345] width 50 height 16
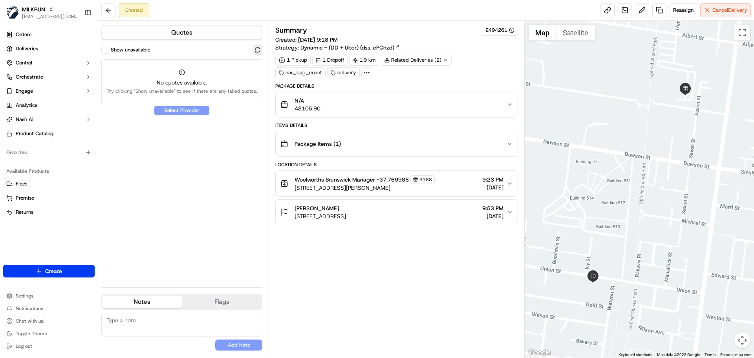
click at [255, 53] on button at bounding box center [257, 49] width 9 height 9
click at [685, 13] on span "Reassign" at bounding box center [683, 10] width 20 height 7
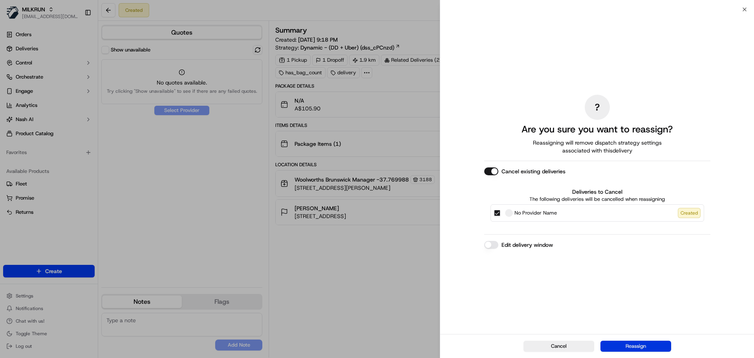
click at [634, 341] on button "Reassign" at bounding box center [636, 346] width 71 height 11
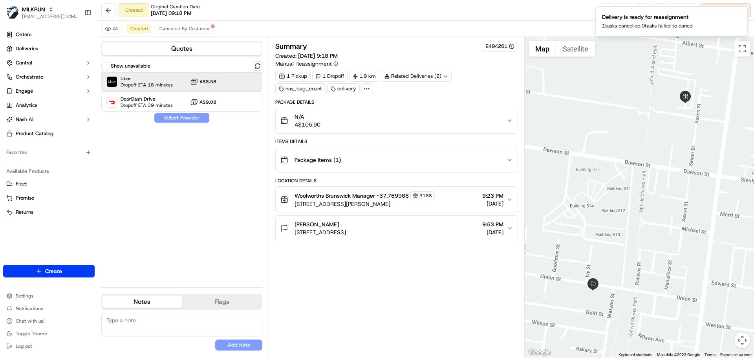
click at [151, 74] on div "Uber Dropoff ETA 18 minutes A$8.58" at bounding box center [181, 81] width 161 height 19
click at [183, 119] on button "Assign Provider" at bounding box center [182, 117] width 56 height 9
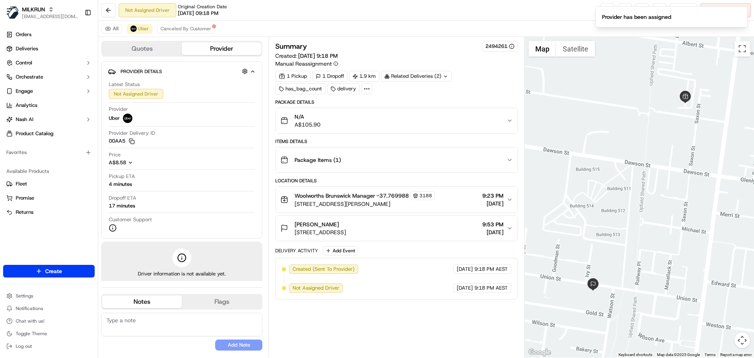
click at [545, 13] on div "Not Assigned Driver Original Creation Date 09/16/2025 09:18 PM Reassign Cancel …" at bounding box center [426, 10] width 656 height 21
click at [739, 13] on icon "Notifications (F8)" at bounding box center [741, 13] width 6 height 6
click at [601, 11] on link at bounding box center [608, 10] width 14 height 14
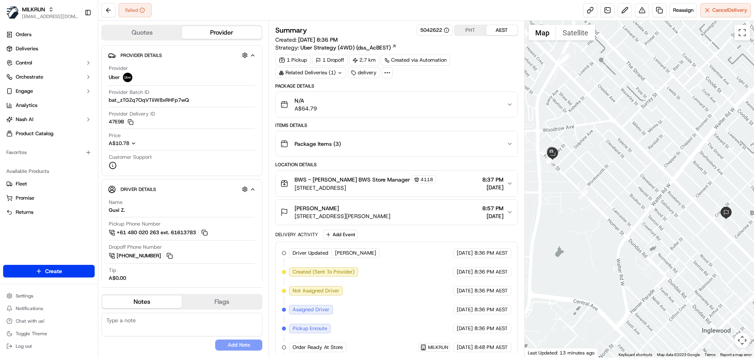
scroll to position [156, 0]
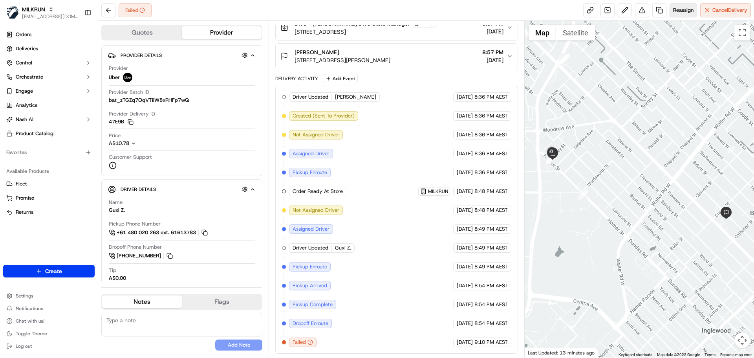
click at [682, 7] on span "Reassign" at bounding box center [683, 10] width 20 height 7
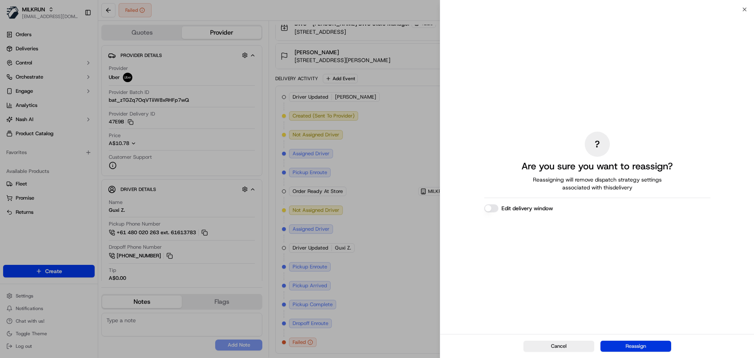
click at [631, 347] on button "Reassign" at bounding box center [636, 346] width 71 height 11
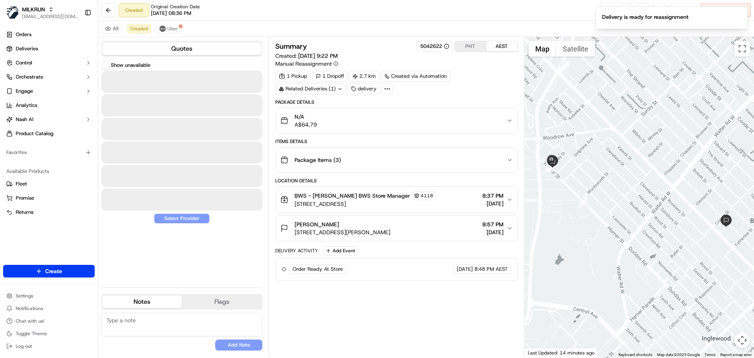
scroll to position [0, 0]
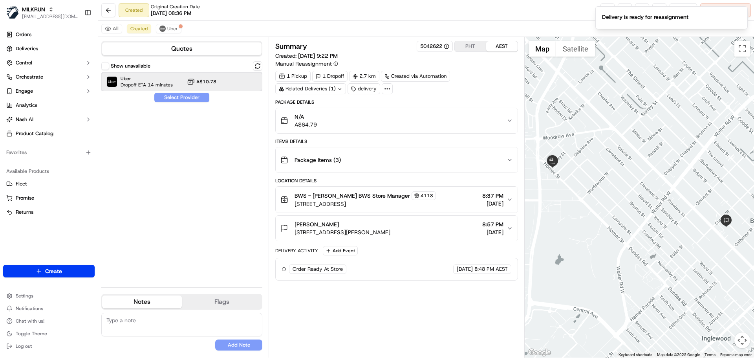
click at [159, 80] on span "Uber" at bounding box center [147, 78] width 52 height 6
click at [182, 99] on button "Assign Provider" at bounding box center [182, 97] width 56 height 9
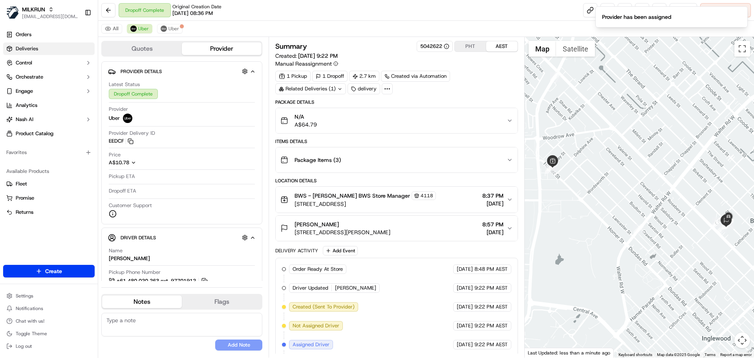
click at [48, 51] on link "Deliveries" at bounding box center [49, 48] width 92 height 13
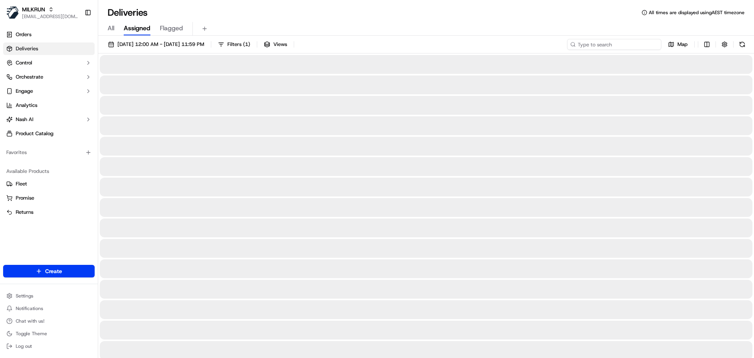
click at [617, 42] on input at bounding box center [614, 44] width 94 height 11
paste input "458FC"
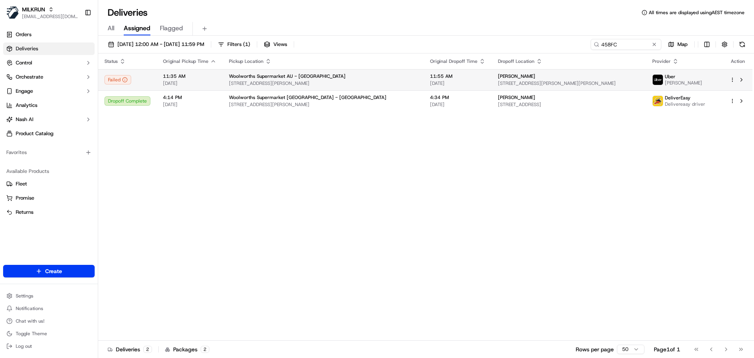
click at [387, 79] on td "Woolworths Supermarket AU - Kellyville North 46 Withers Road, North Kellyville,…" at bounding box center [323, 79] width 201 height 21
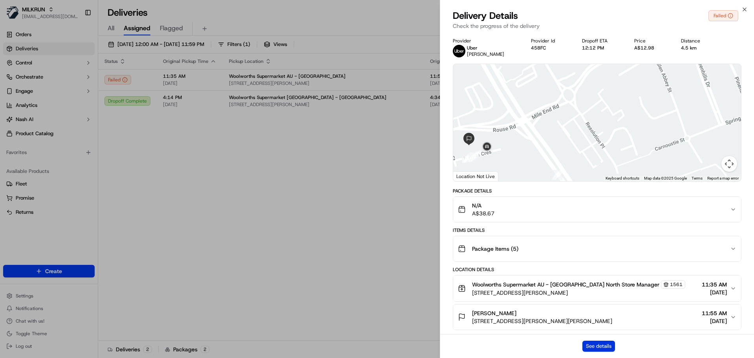
click at [602, 342] on button "See details" at bounding box center [599, 346] width 33 height 11
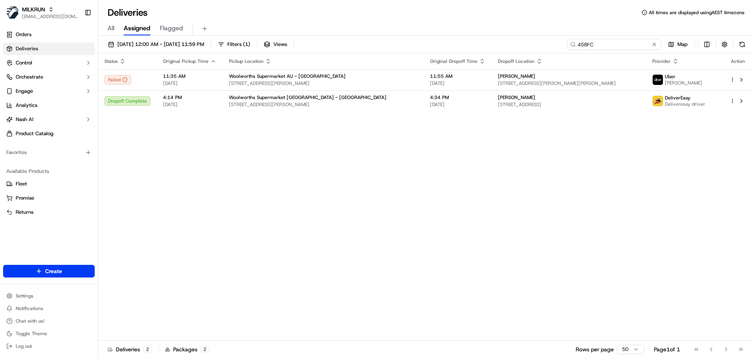
drag, startPoint x: 627, startPoint y: 39, endPoint x: 561, endPoint y: 40, distance: 65.6
click at [569, 41] on input "458FC" at bounding box center [614, 44] width 94 height 11
paste input "D2F85"
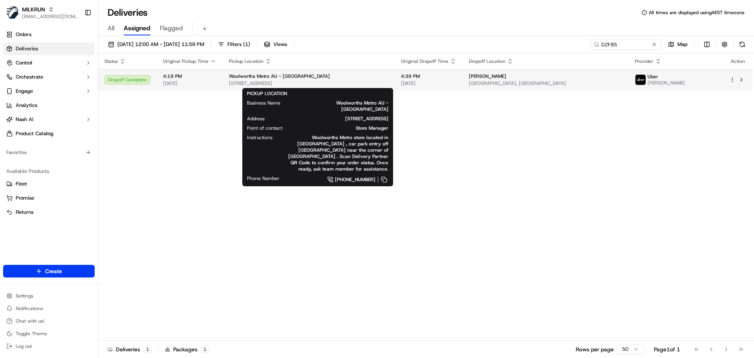
click at [387, 79] on div "Woolworths Metro AU - Mermaid Plaza" at bounding box center [308, 76] width 159 height 6
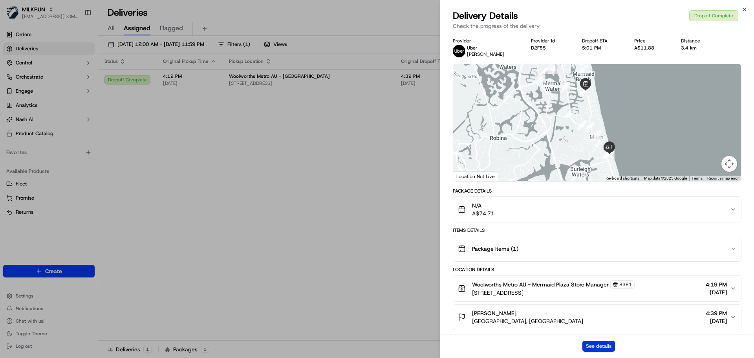
click at [596, 344] on button "See details" at bounding box center [599, 346] width 33 height 11
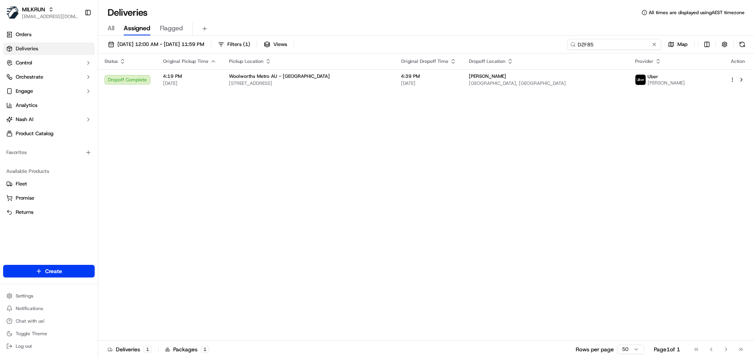
drag, startPoint x: 628, startPoint y: 45, endPoint x: 522, endPoint y: 42, distance: 105.3
click at [522, 42] on div "16/09/2025 12:00 AM - 16/09/2025 11:59 PM Filters ( 1 ) Views D2F85 Map" at bounding box center [426, 46] width 656 height 15
paste input "C7EE6"
type input "C7EE6"
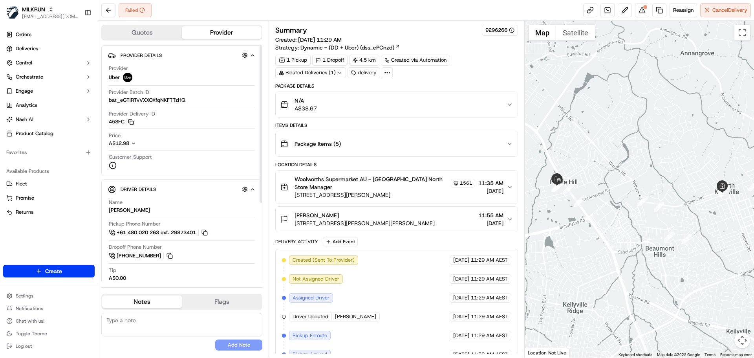
scroll to position [106, 0]
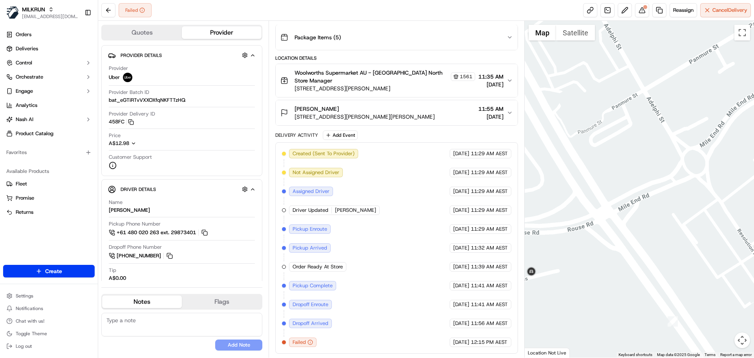
drag, startPoint x: 561, startPoint y: 180, endPoint x: 605, endPoint y: 167, distance: 46.5
click at [605, 167] on div at bounding box center [640, 189] width 230 height 337
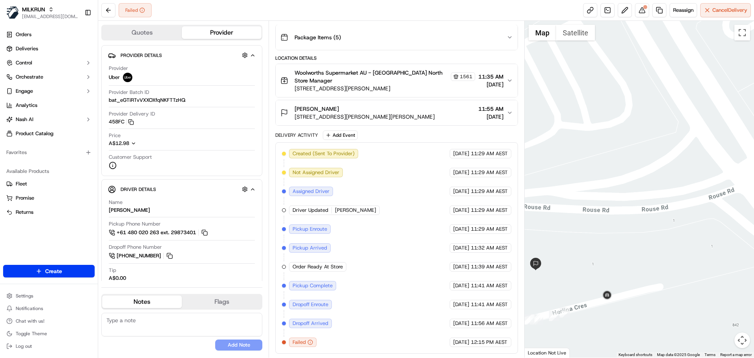
drag, startPoint x: 569, startPoint y: 237, endPoint x: 605, endPoint y: 206, distance: 47.4
click at [605, 206] on div at bounding box center [640, 189] width 230 height 337
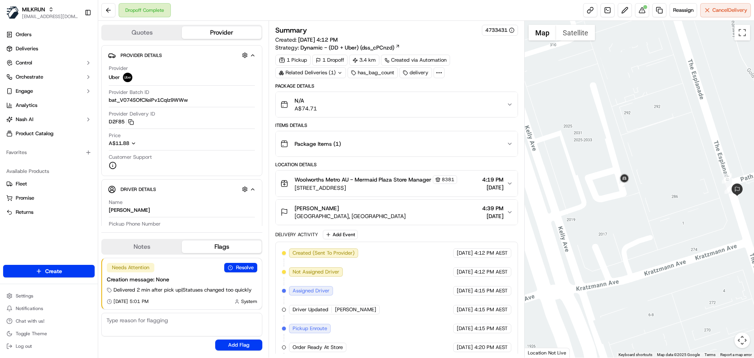
drag, startPoint x: 674, startPoint y: 179, endPoint x: 639, endPoint y: 180, distance: 35.4
click at [639, 180] on div at bounding box center [640, 189] width 230 height 337
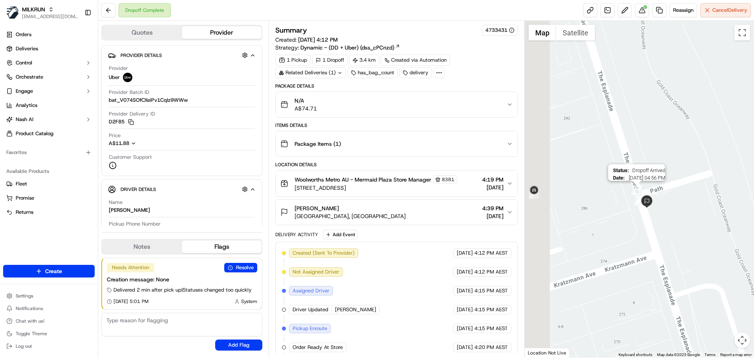
drag, startPoint x: 543, startPoint y: 224, endPoint x: 620, endPoint y: 207, distance: 79.3
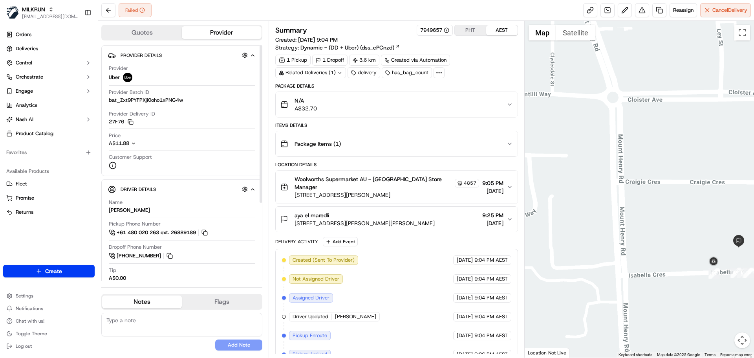
scroll to position [106, 0]
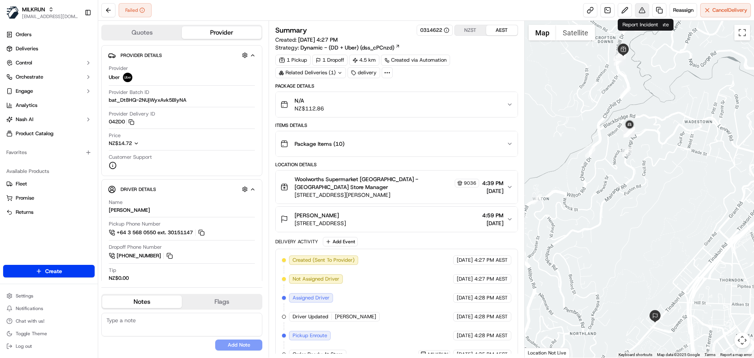
click at [640, 11] on button at bounding box center [642, 10] width 14 height 14
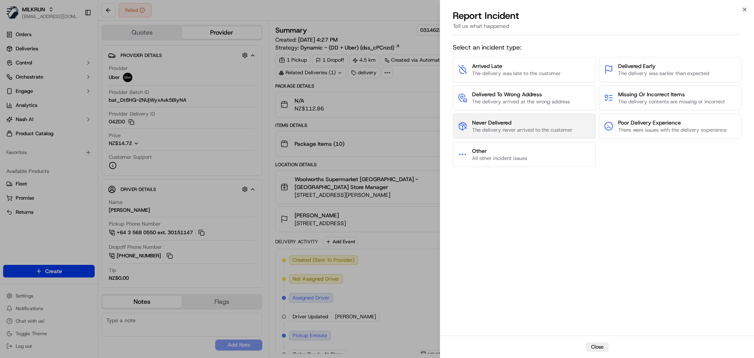
click at [511, 133] on span "The delivery never arrived to the customer" at bounding box center [522, 129] width 101 height 7
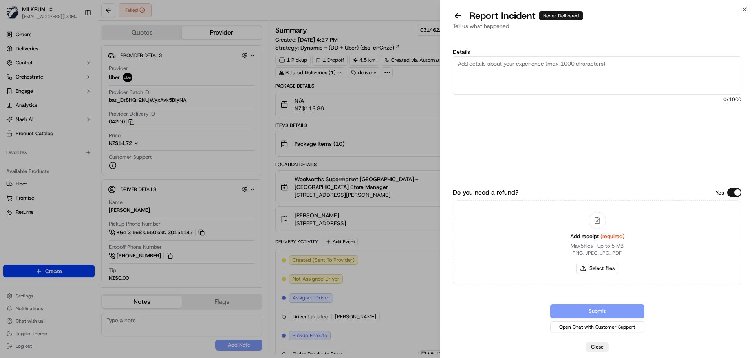
click at [517, 70] on textarea "Details" at bounding box center [597, 75] width 289 height 38
type textarea "order never delivered, driver did not reach customer - failed delivery"
click at [603, 267] on button "Select files" at bounding box center [598, 268] width 42 height 11
type input "C:\fakepath\Joel BA 2.jpg"
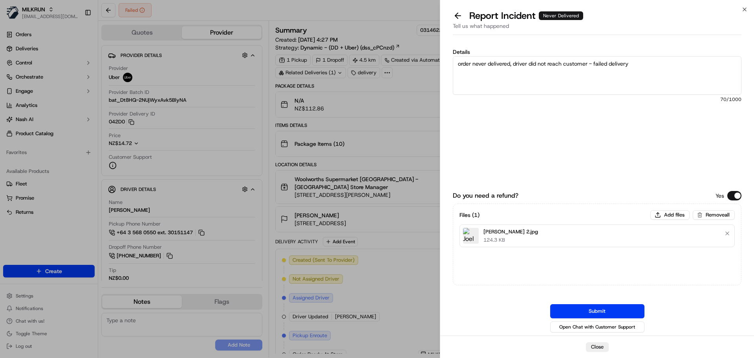
click at [607, 307] on button "Submit" at bounding box center [597, 311] width 94 height 14
